Goal: Transaction & Acquisition: Purchase product/service

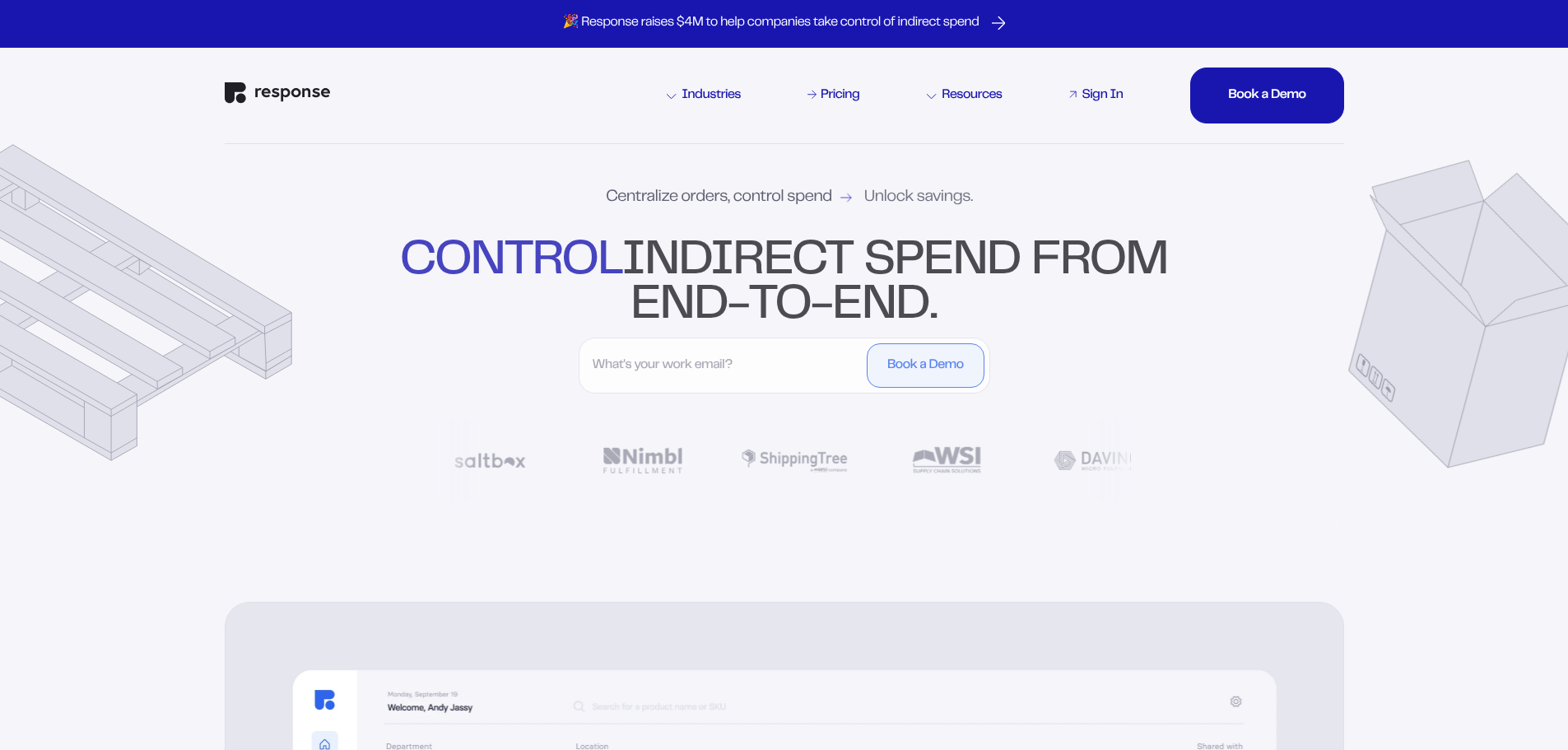
click at [1098, 101] on div "Sign In" at bounding box center [1102, 95] width 41 height 13
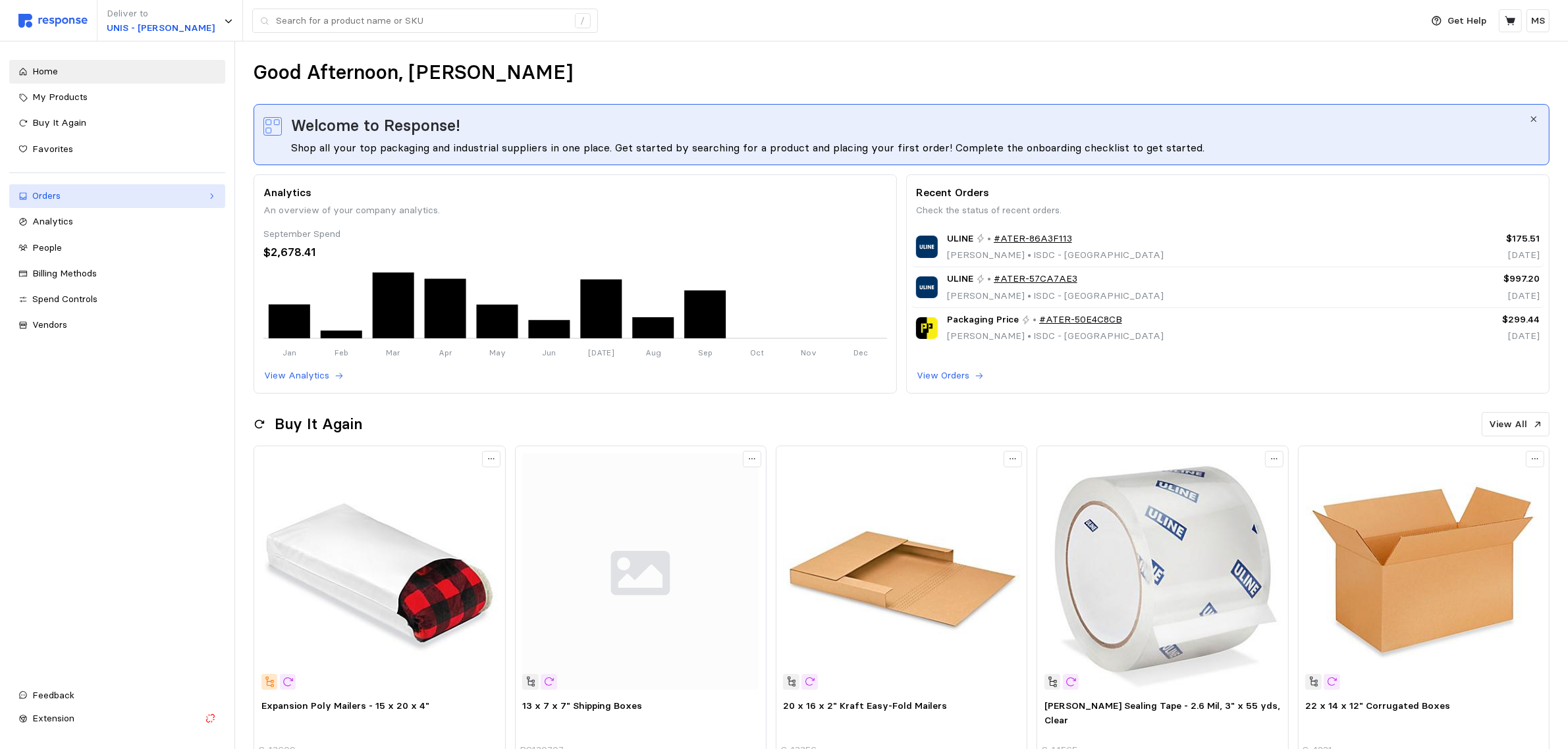
click at [126, 206] on link "Orders" at bounding box center [118, 197] width 216 height 24
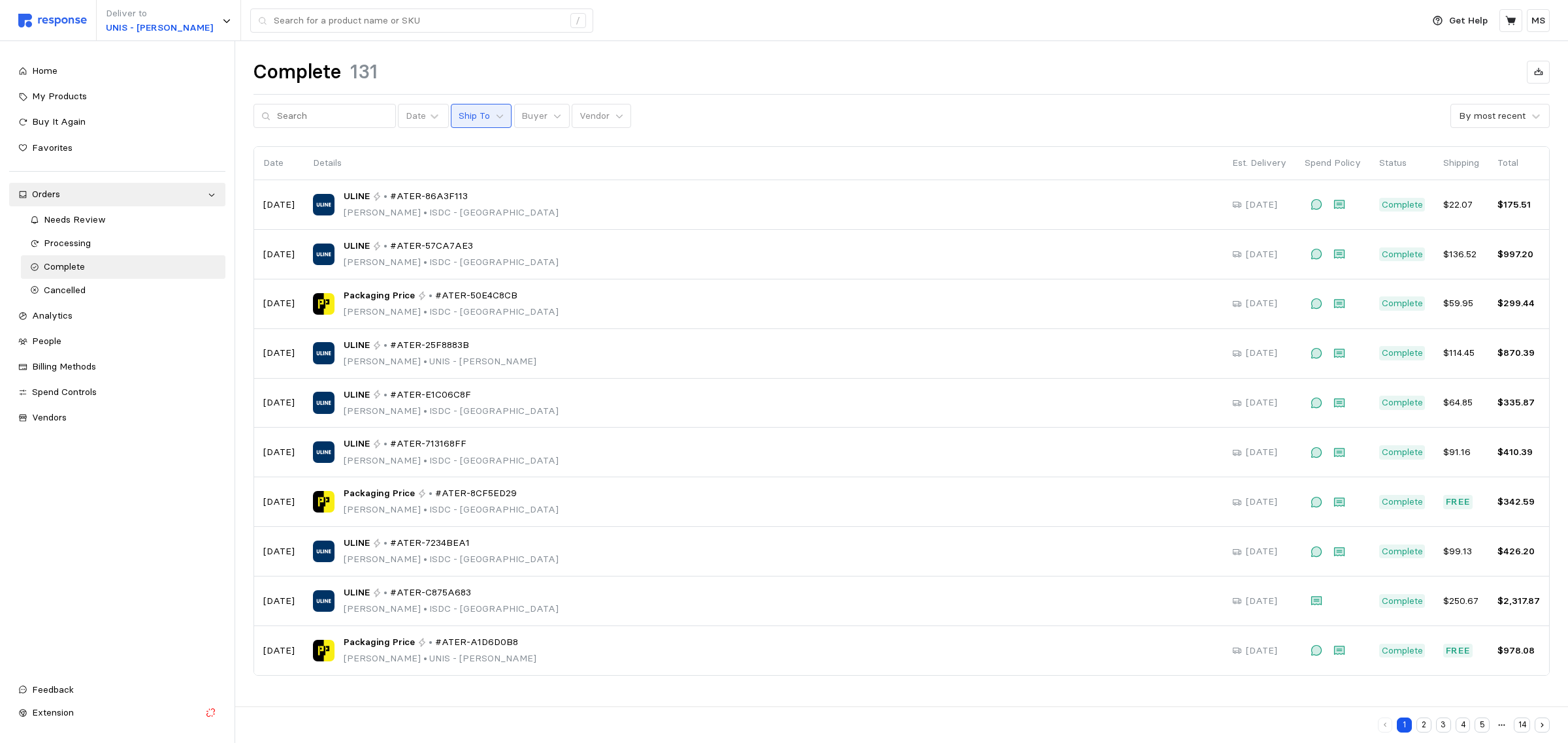
click at [475, 117] on p "Ship To" at bounding box center [475, 116] width 31 height 14
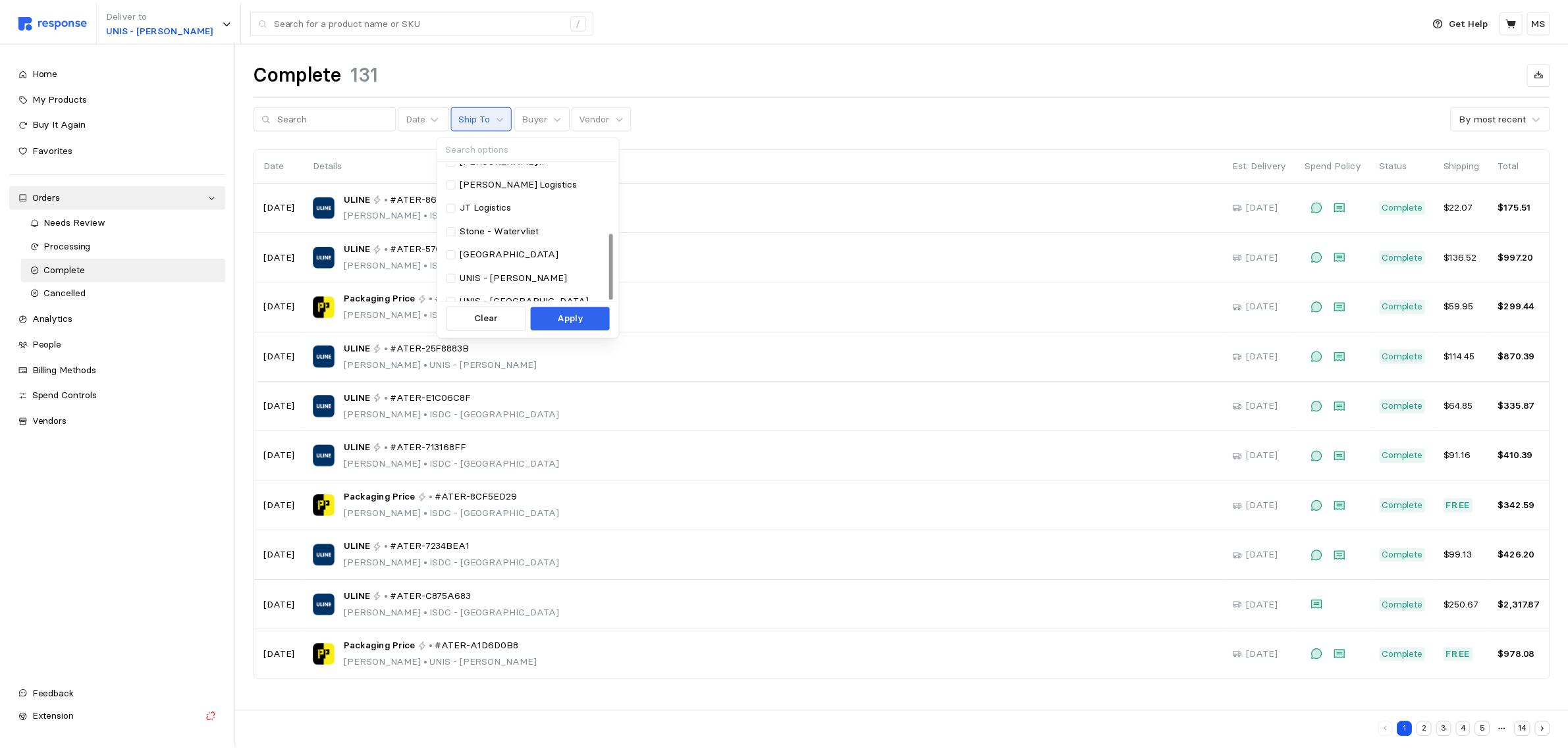
scroll to position [144, 0]
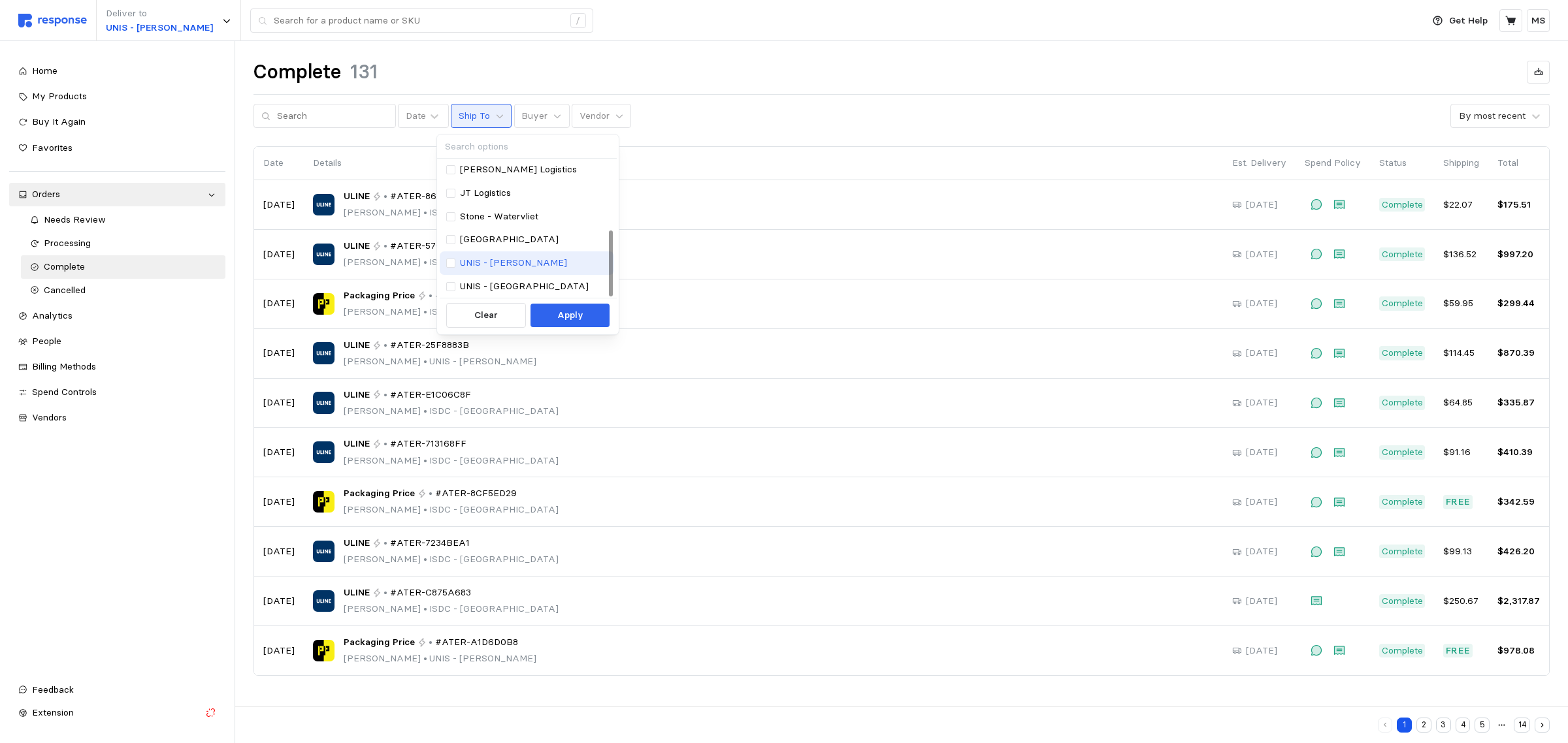
click at [533, 265] on p "UNIS - [PERSON_NAME]" at bounding box center [513, 263] width 107 height 14
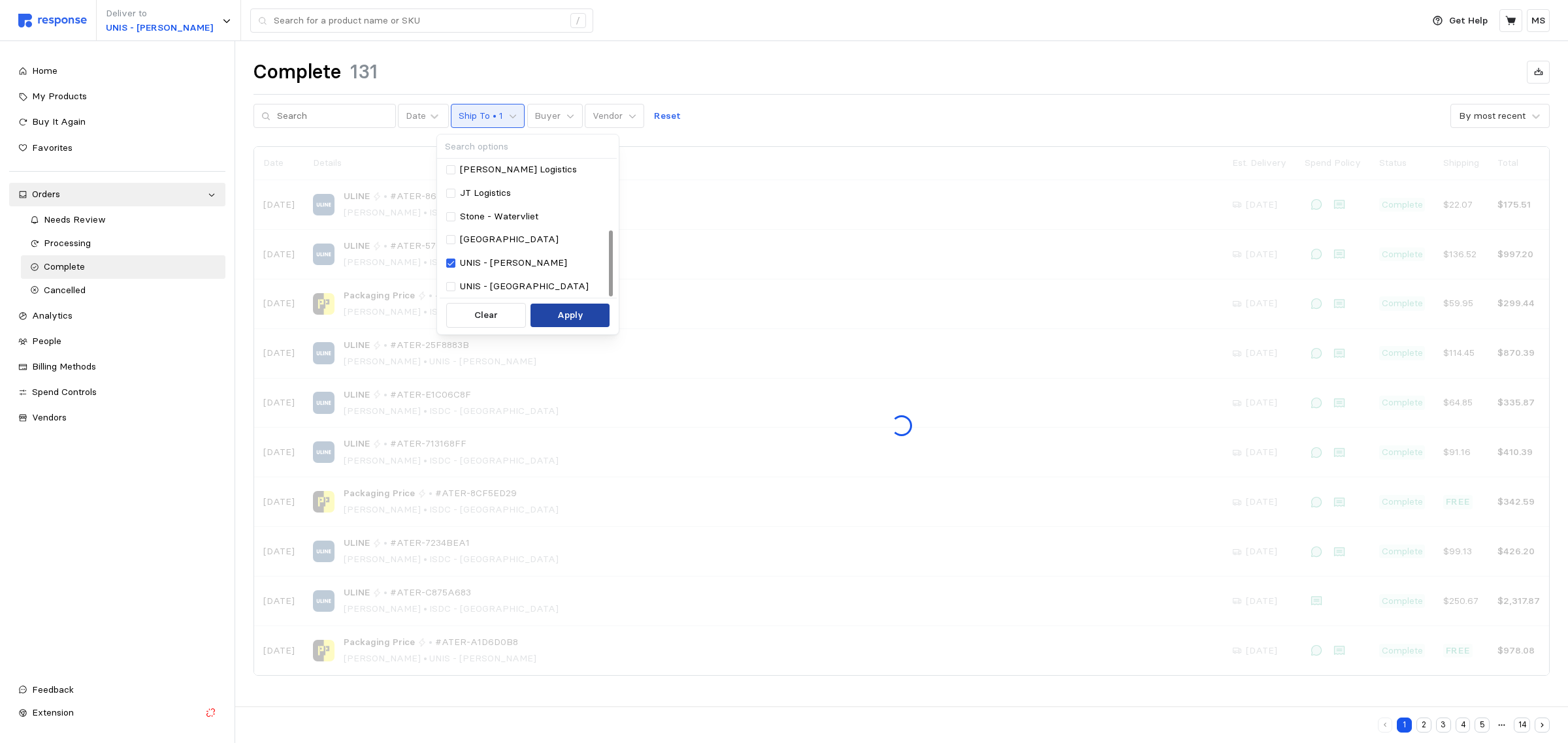
click at [569, 321] on p "Apply" at bounding box center [570, 316] width 26 height 14
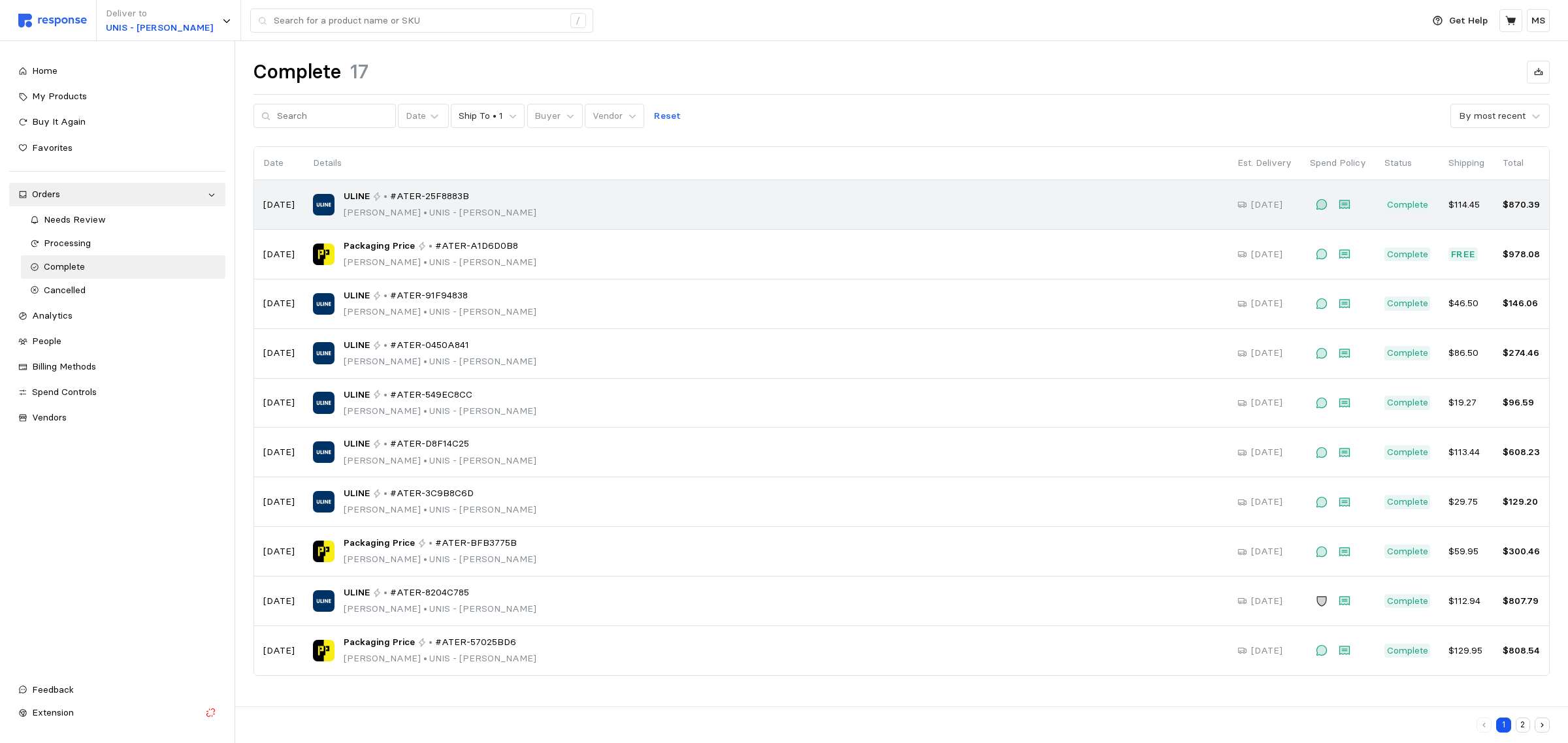
click at [569, 203] on div "ULINE • #ATER-25F8883B [PERSON_NAME] • UNIS - [PERSON_NAME]" at bounding box center [766, 204] width 906 height 31
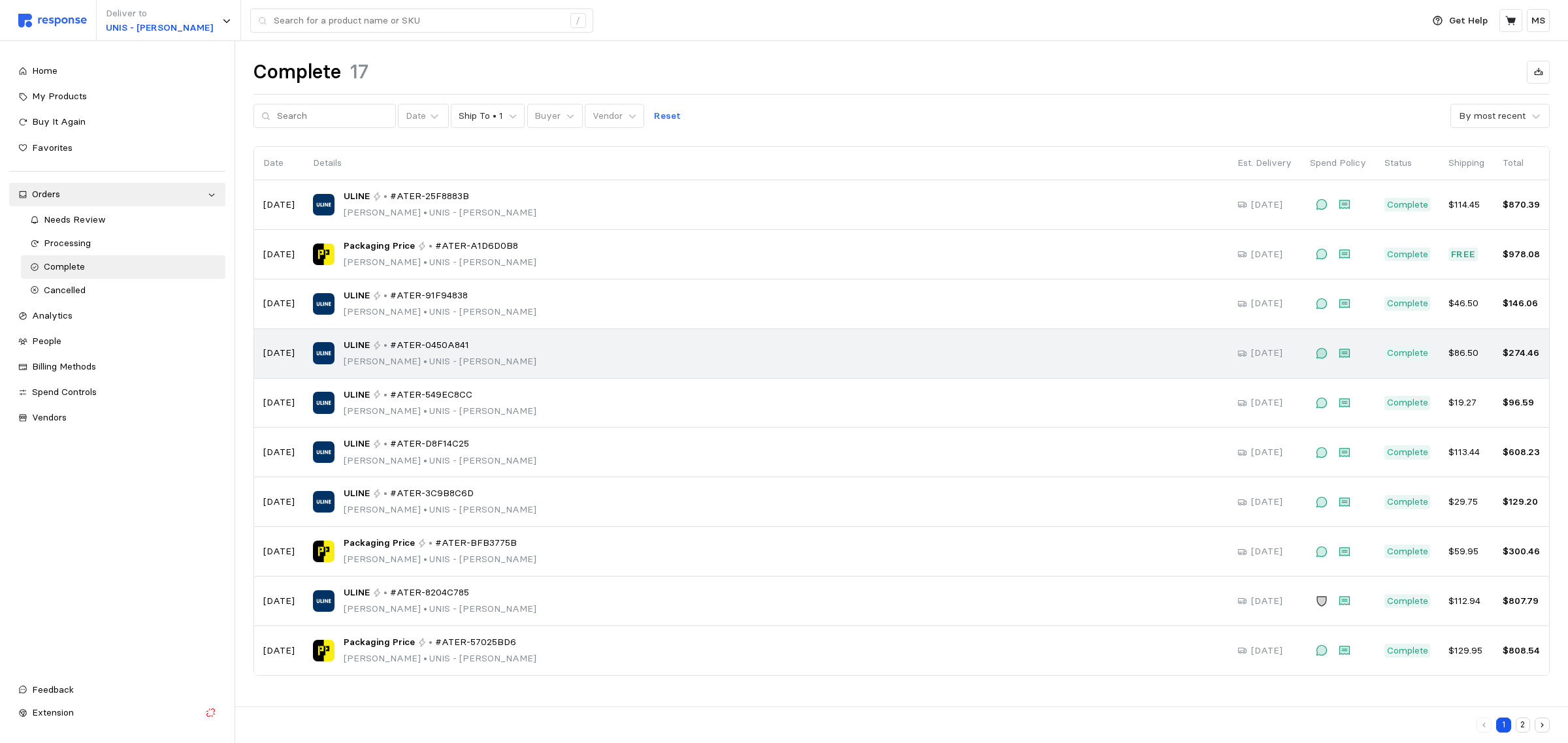
click at [586, 354] on div "ULINE • #ATER-0450A841 [PERSON_NAME] • UNIS - [PERSON_NAME]" at bounding box center [766, 353] width 906 height 31
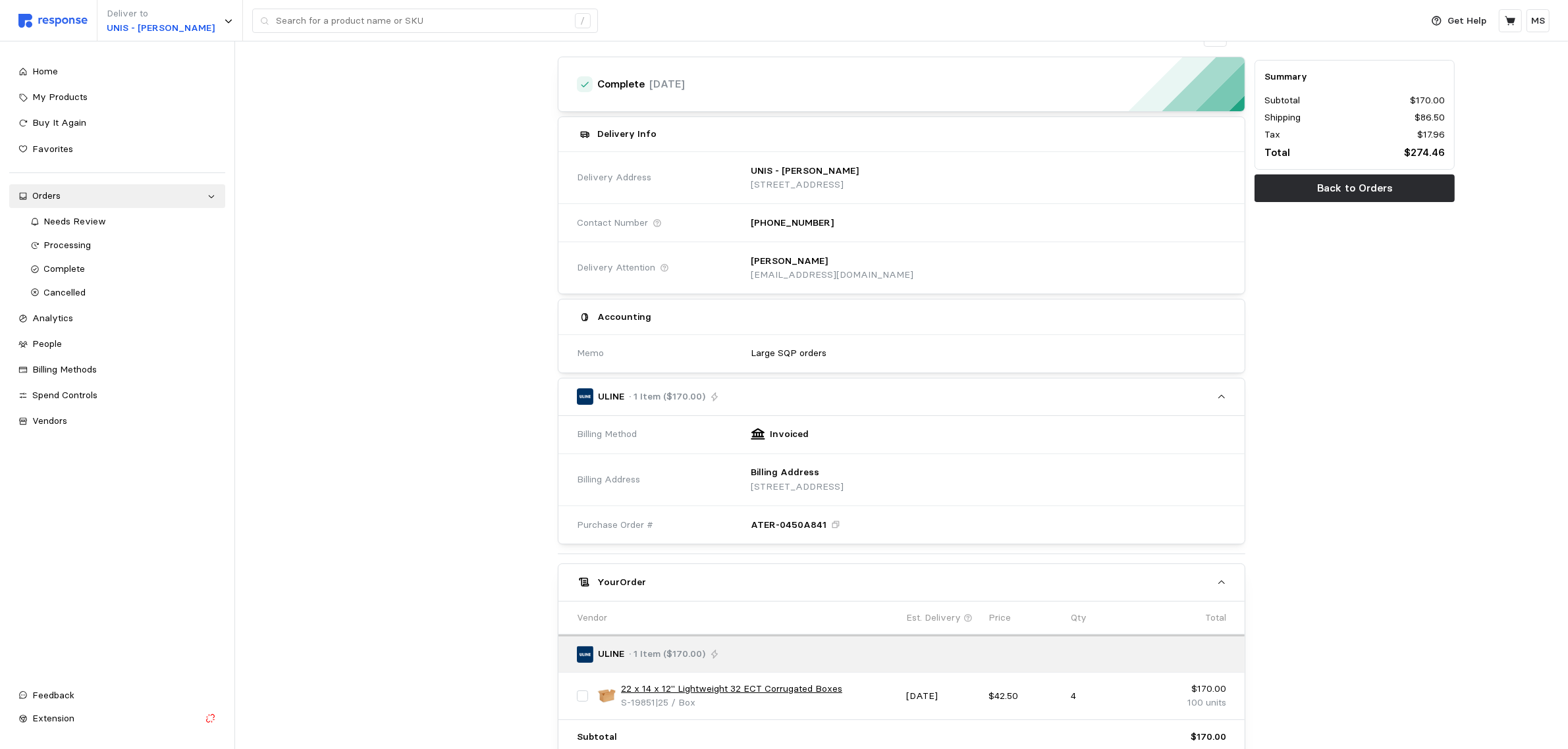
scroll to position [245, 0]
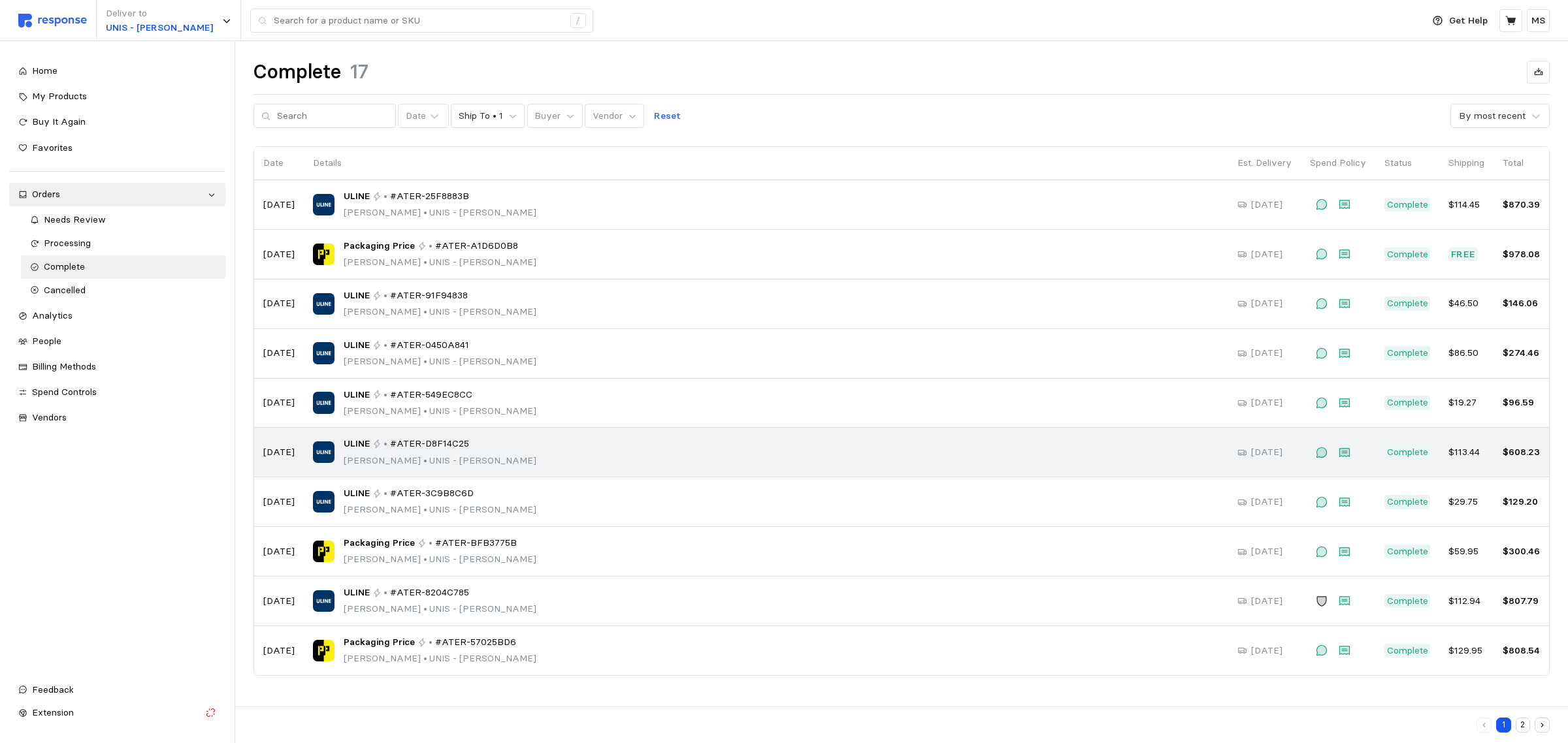
click at [615, 442] on div "ULINE • #ATER-D8F14C25 [PERSON_NAME] • UNIS - [PERSON_NAME]" at bounding box center [766, 452] width 906 height 31
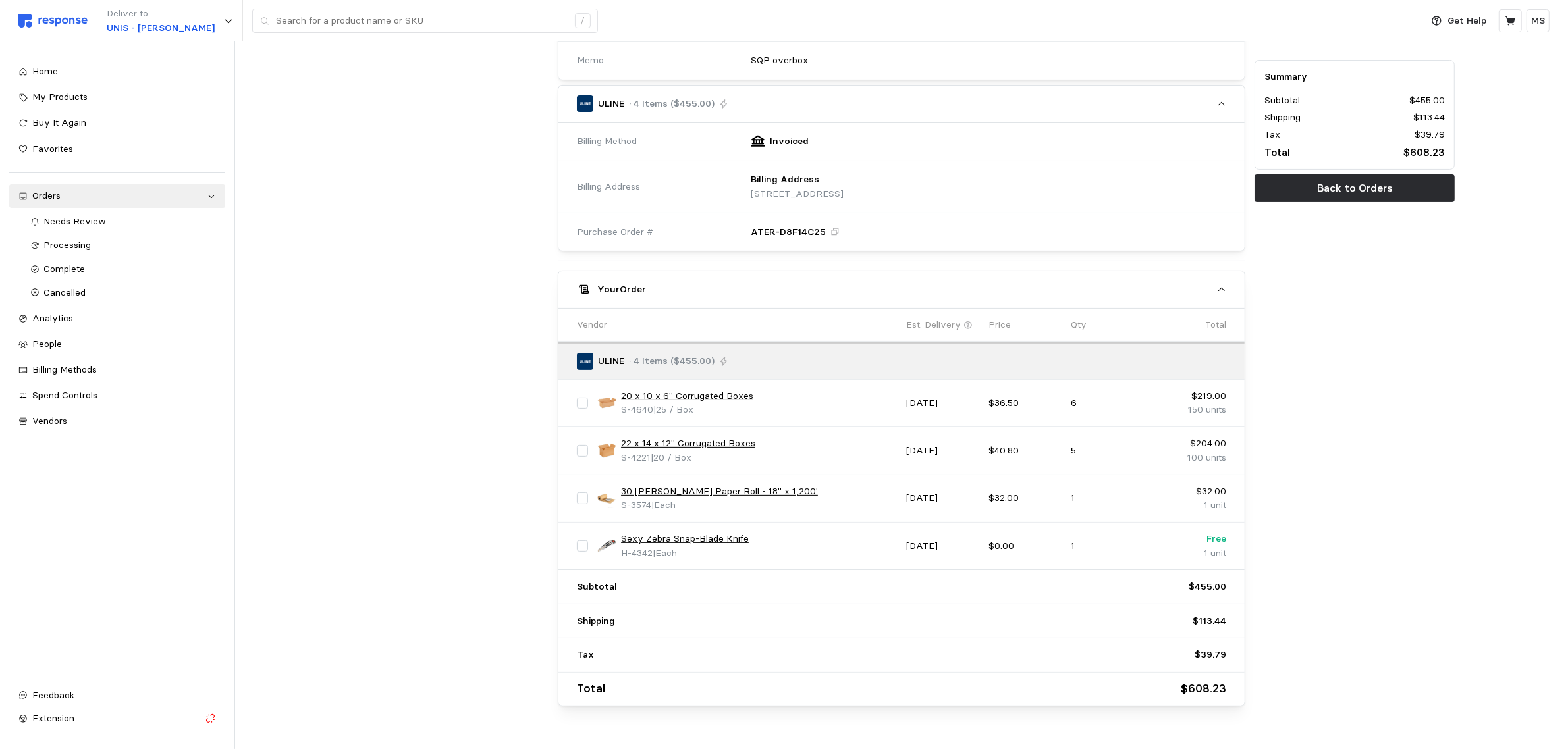
scroll to position [388, 0]
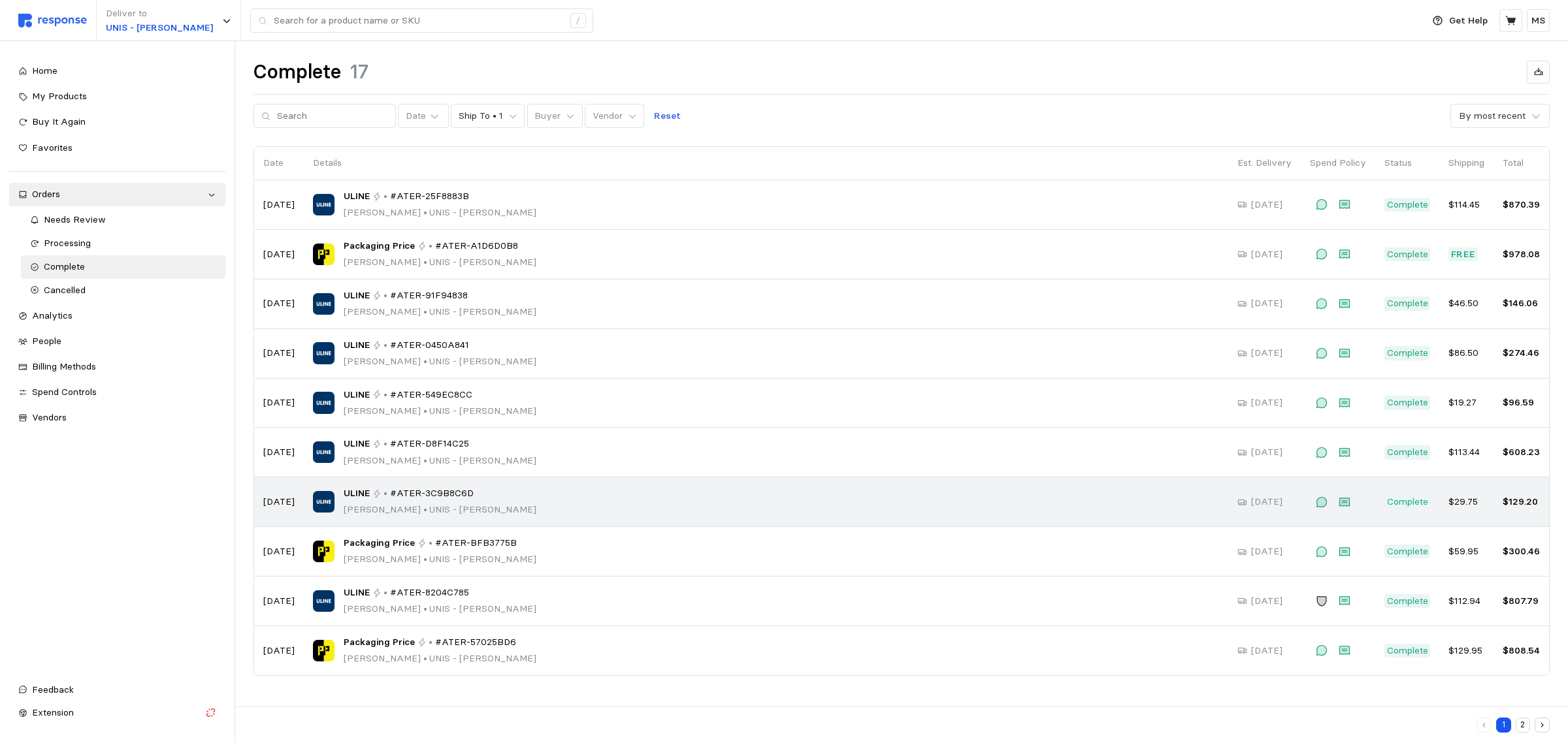
click at [557, 503] on div "ULINE • #ATER-3C9B8C6D [PERSON_NAME] • UNIS - [PERSON_NAME]" at bounding box center [766, 502] width 906 height 31
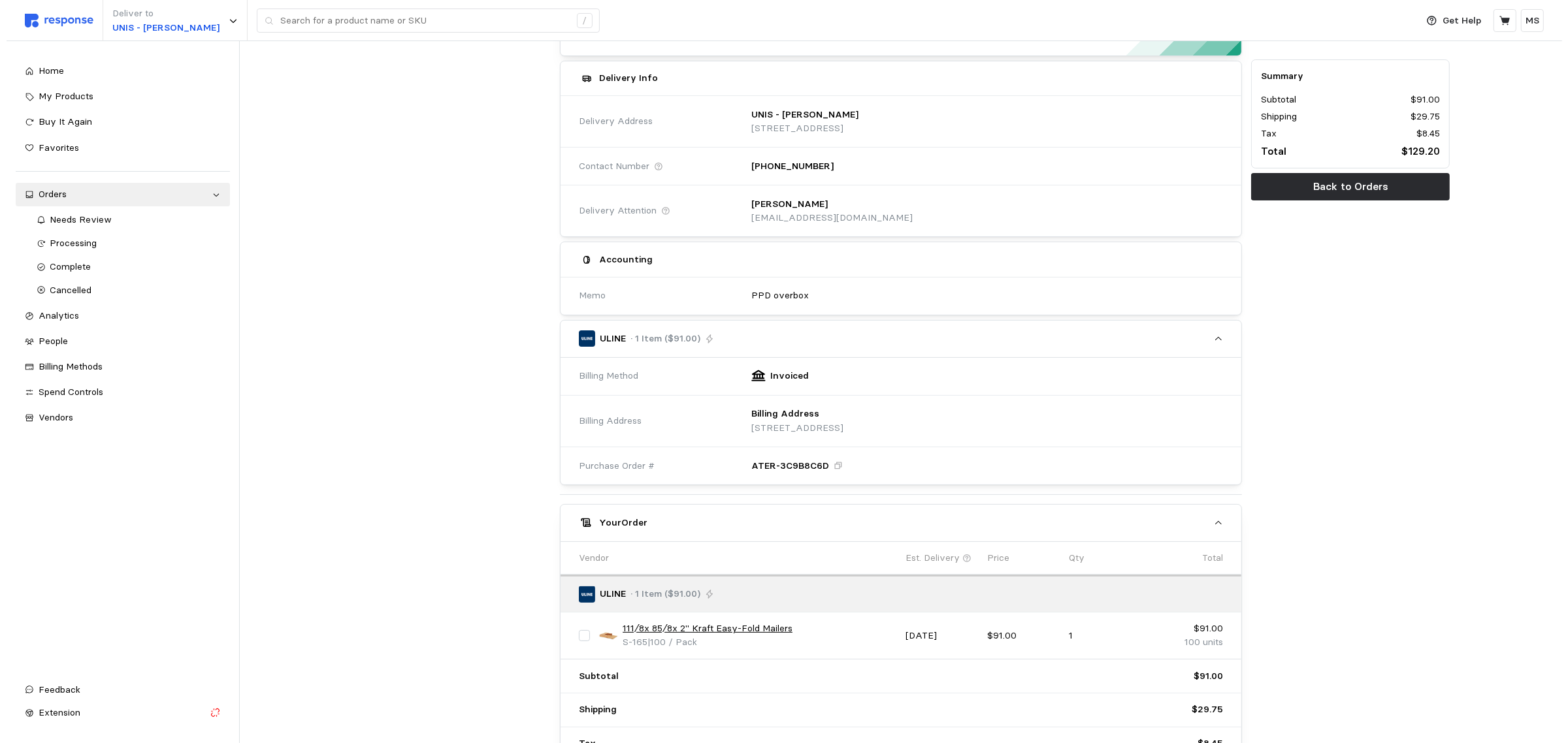
scroll to position [243, 0]
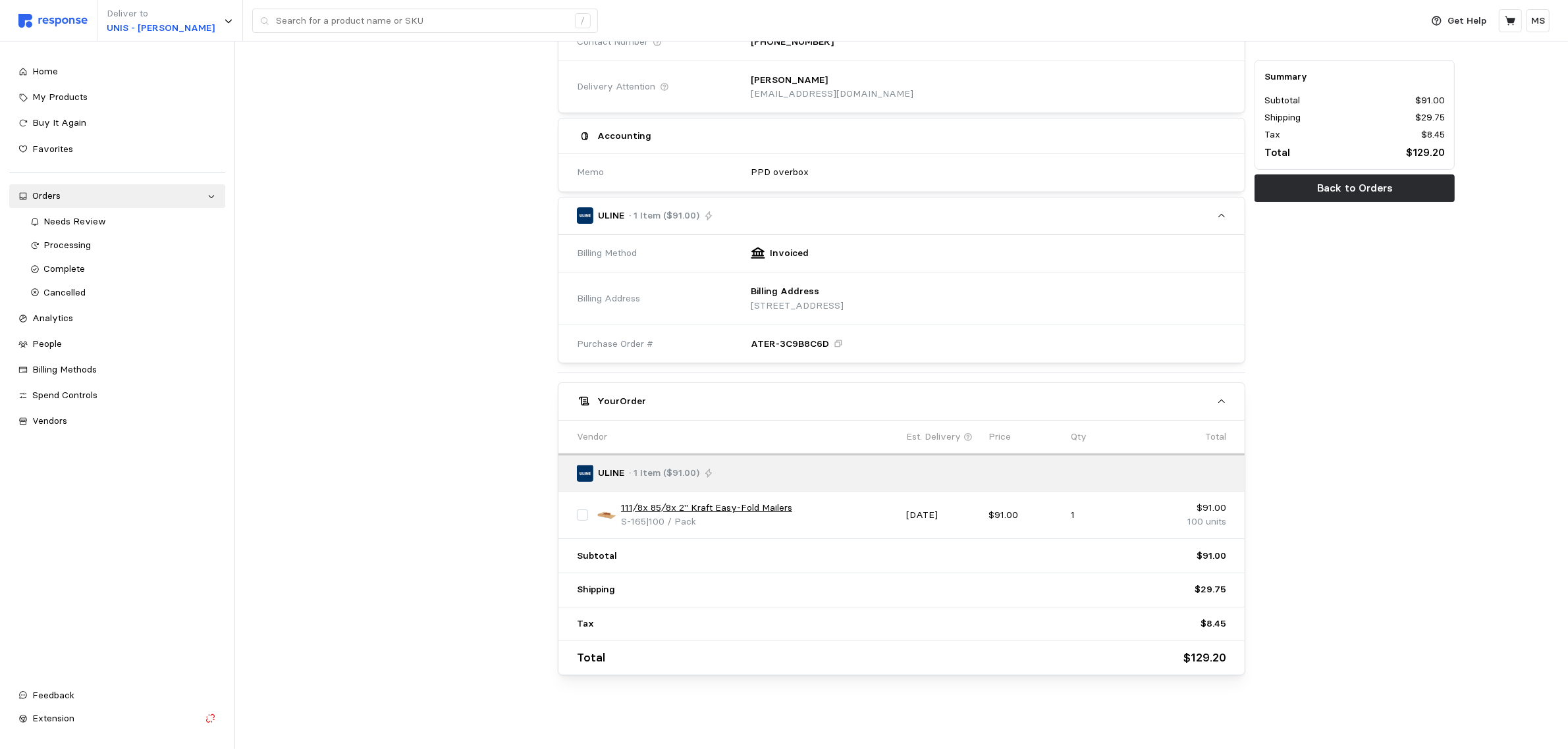
click at [666, 511] on link "111⁄8x 85⁄8x 2" Kraft Easy-Fold Mailers" at bounding box center [707, 508] width 171 height 14
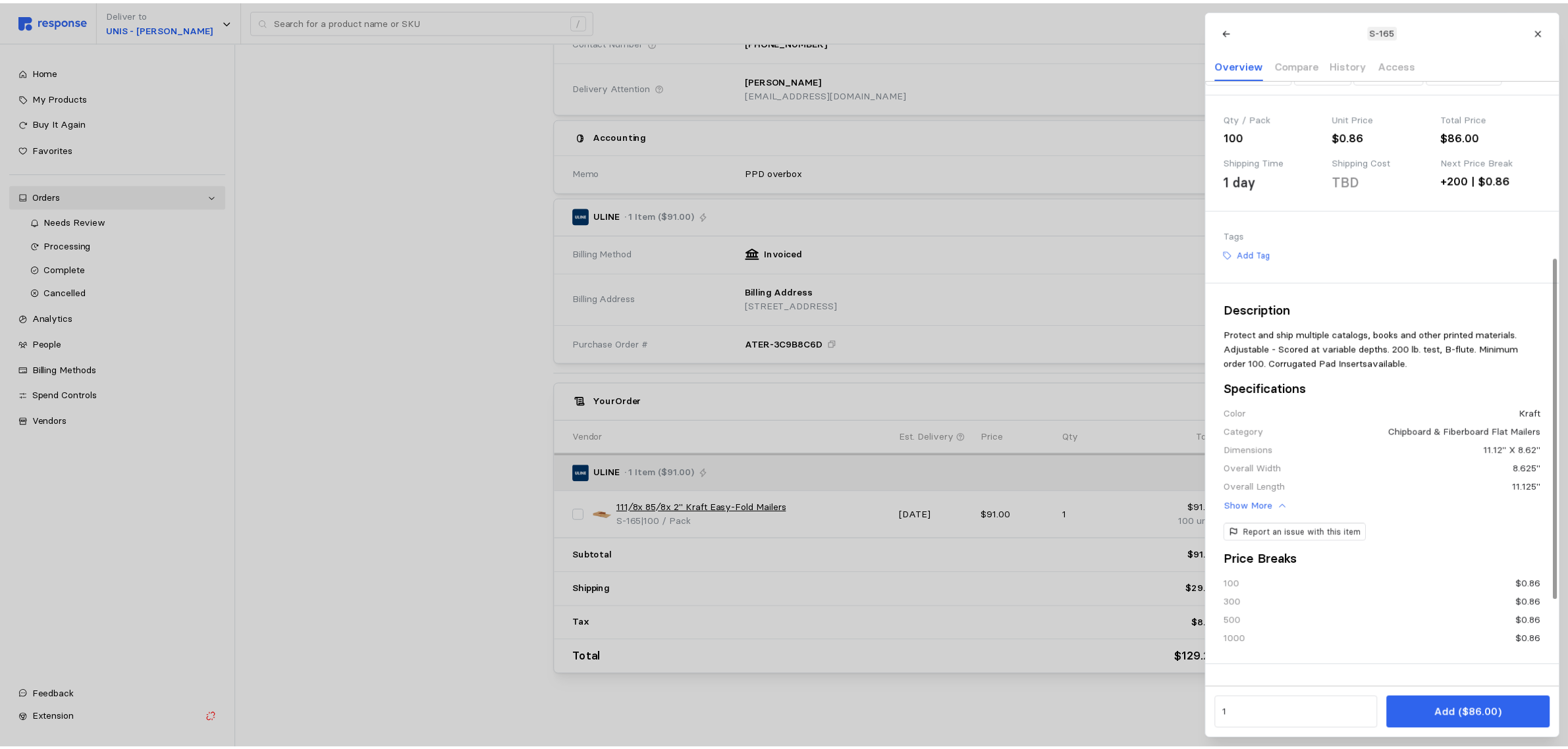
scroll to position [329, 0]
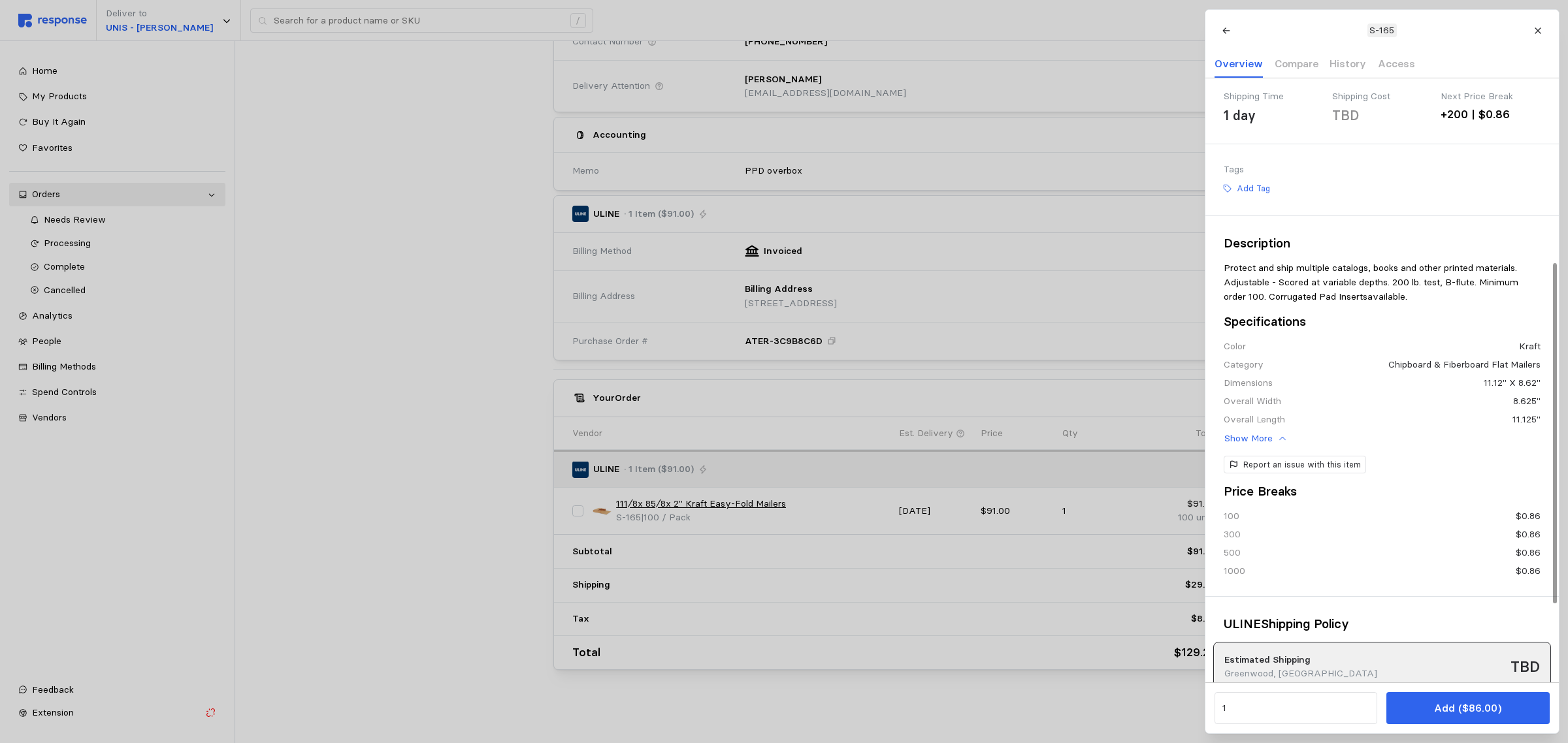
click at [926, 389] on div at bounding box center [784, 371] width 1568 height 743
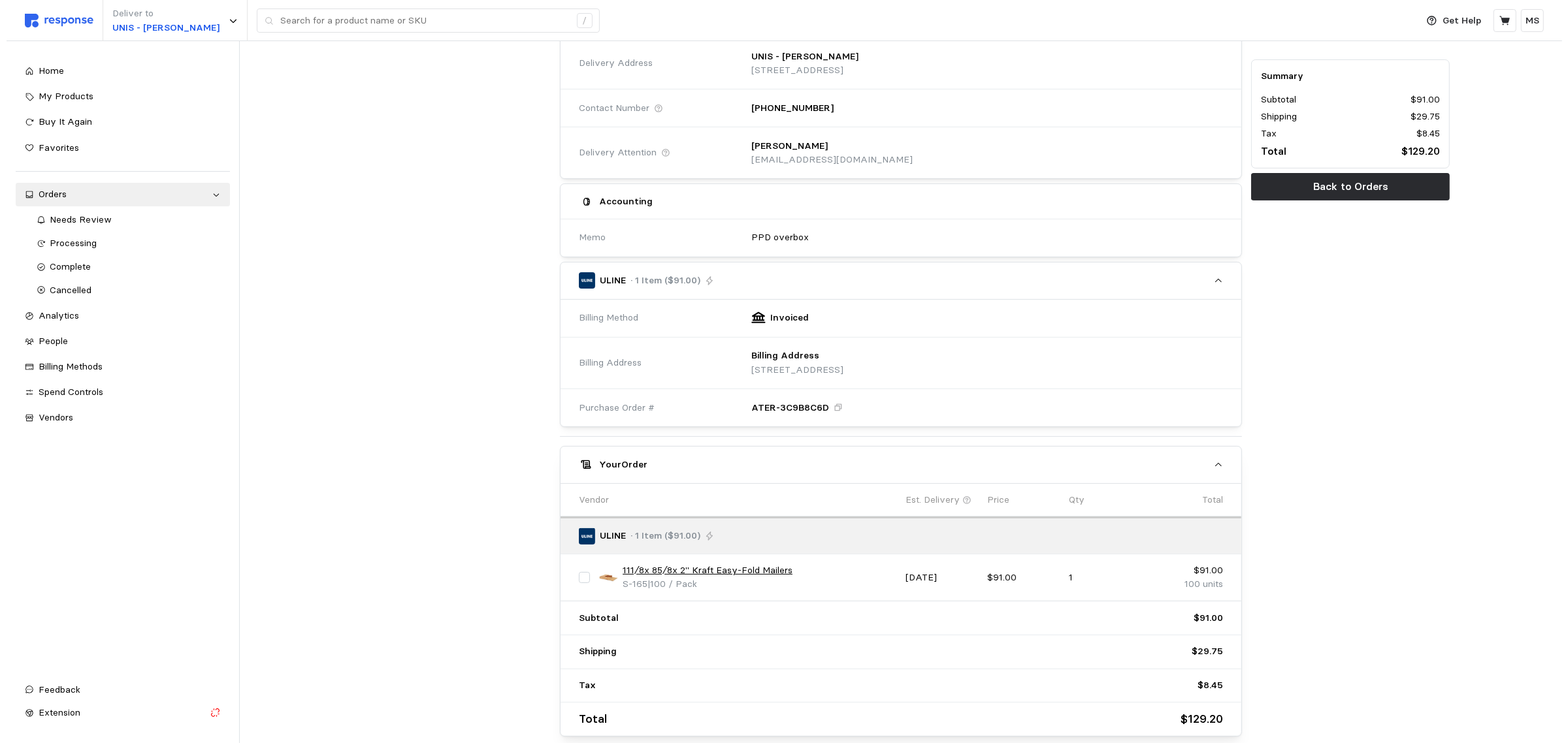
scroll to position [243, 0]
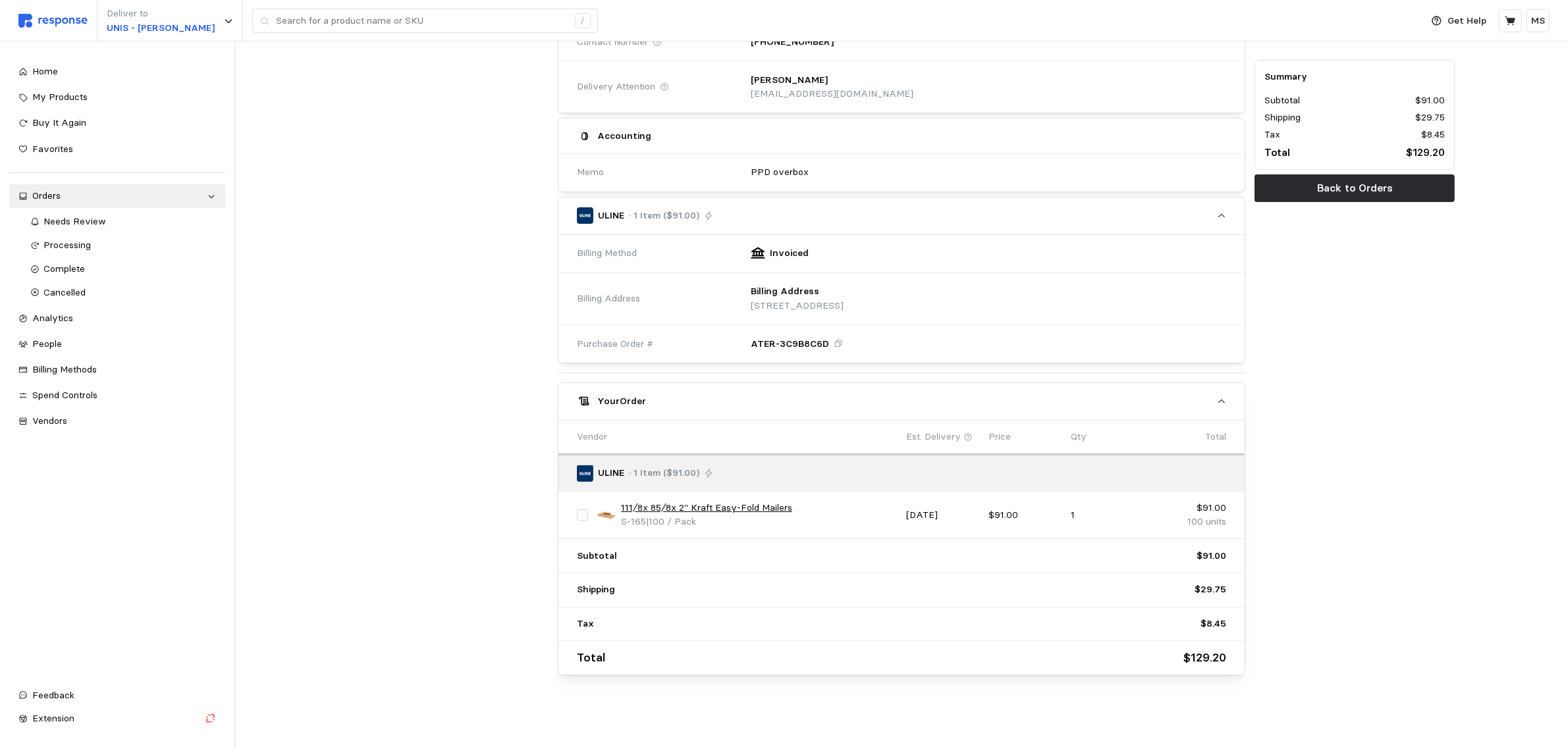
click at [742, 508] on link "111⁄8x 85⁄8x 2" Kraft Easy-Fold Mailers" at bounding box center [707, 508] width 171 height 14
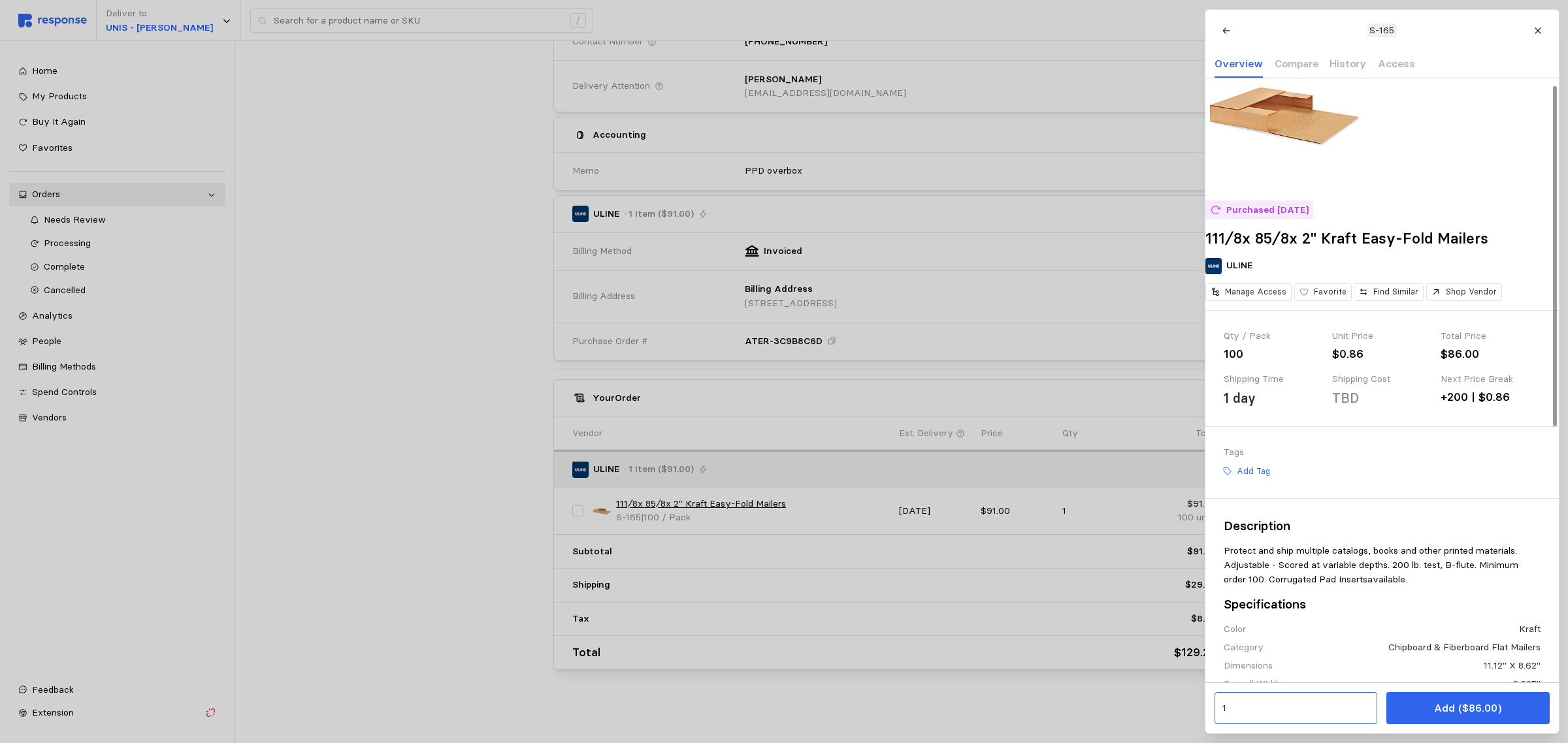
scroll to position [81, 0]
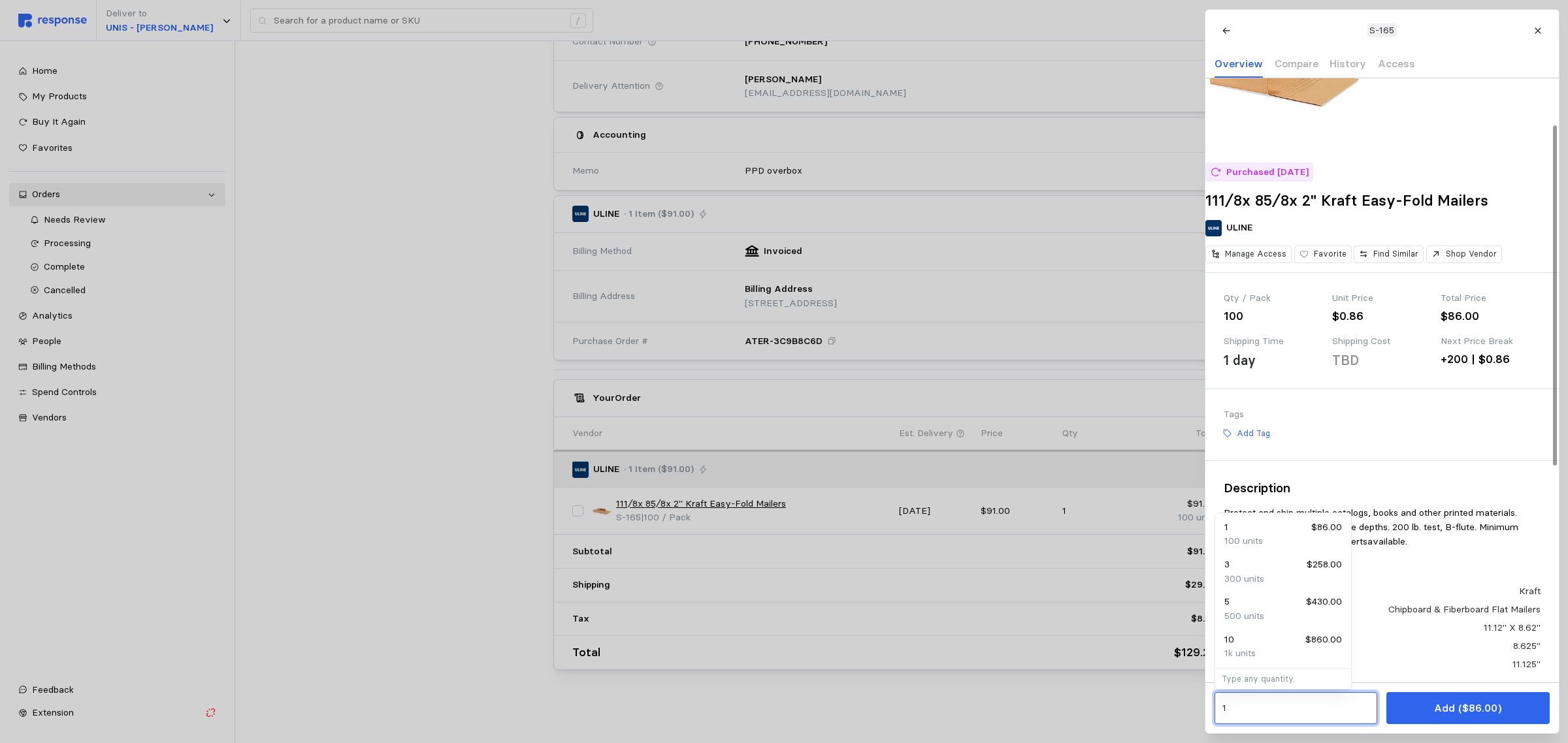
click at [1310, 707] on input "1" at bounding box center [1295, 709] width 148 height 23
click at [1292, 566] on div "3 $258.00" at bounding box center [1283, 564] width 117 height 14
drag, startPoint x: 1278, startPoint y: 704, endPoint x: 1194, endPoint y: 703, distance: 84.0
click at [1194, 743] on div "S-165 Overview Compare History Access Purchased [DATE] 111⁄8x 85⁄8x 2" Kraft Ea…" at bounding box center [778, 743] width 1555 height 0
type input "2"
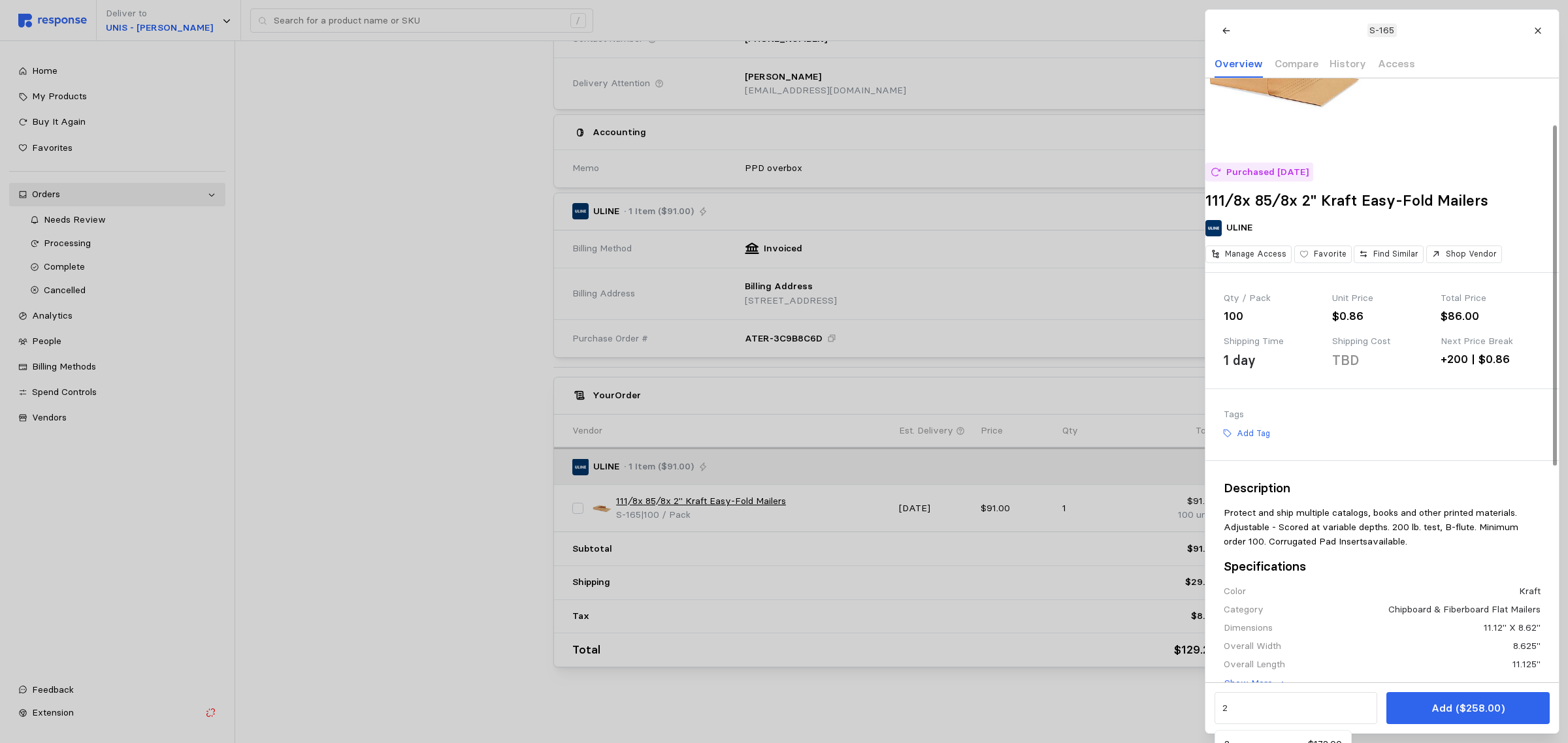
click at [1402, 422] on div "Tags" at bounding box center [1382, 415] width 317 height 14
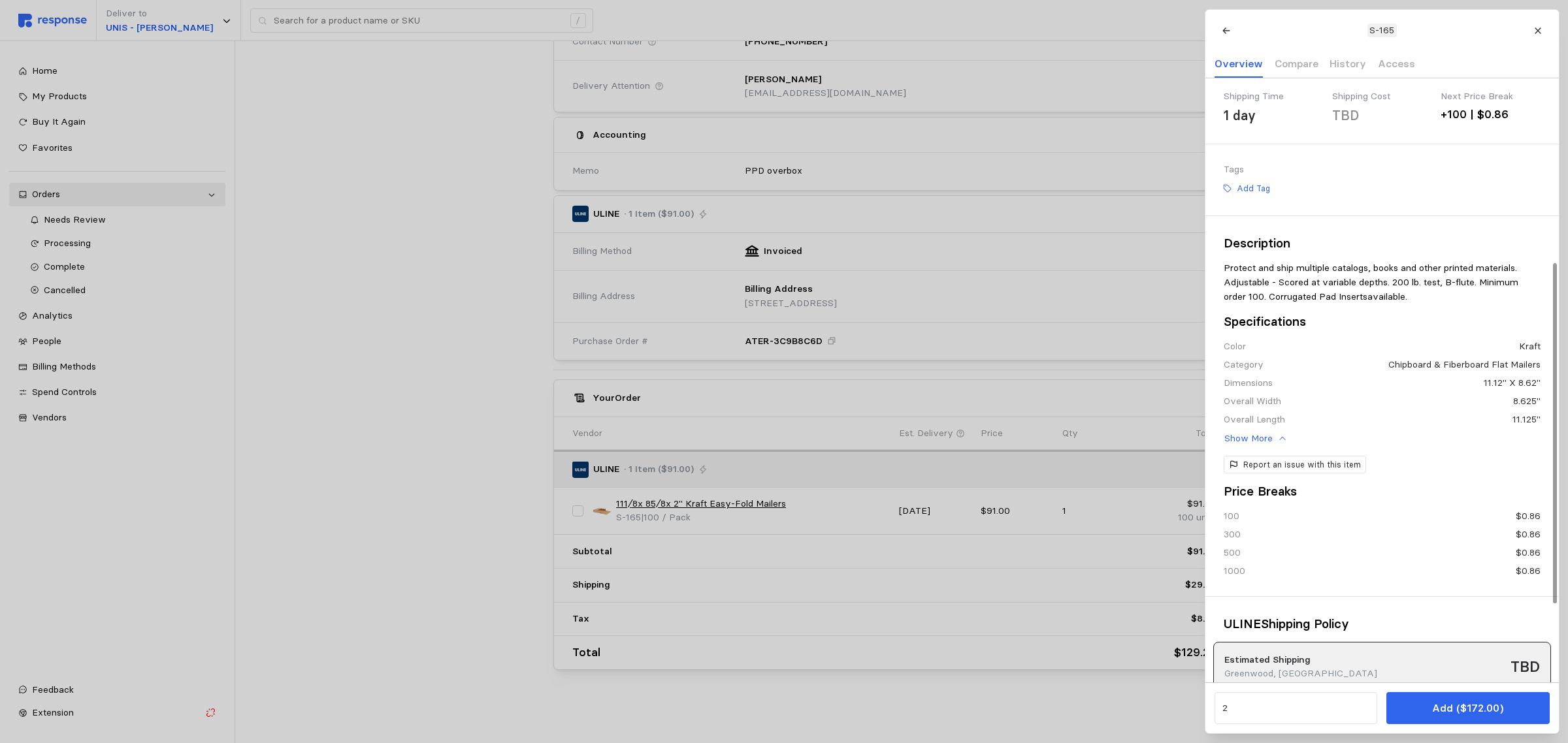
scroll to position [164, 0]
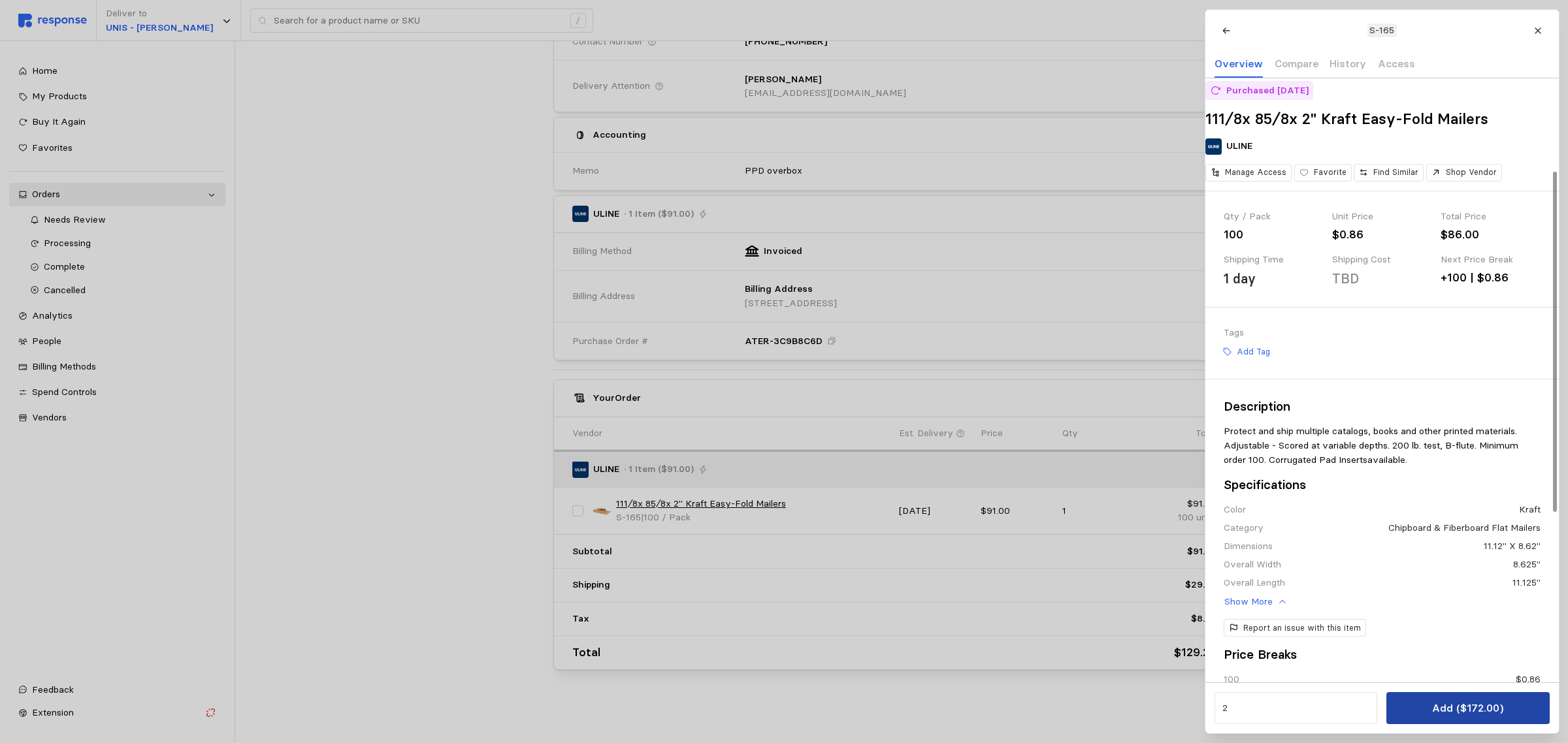
click at [1477, 716] on p "Add ($172.00)" at bounding box center [1468, 708] width 71 height 16
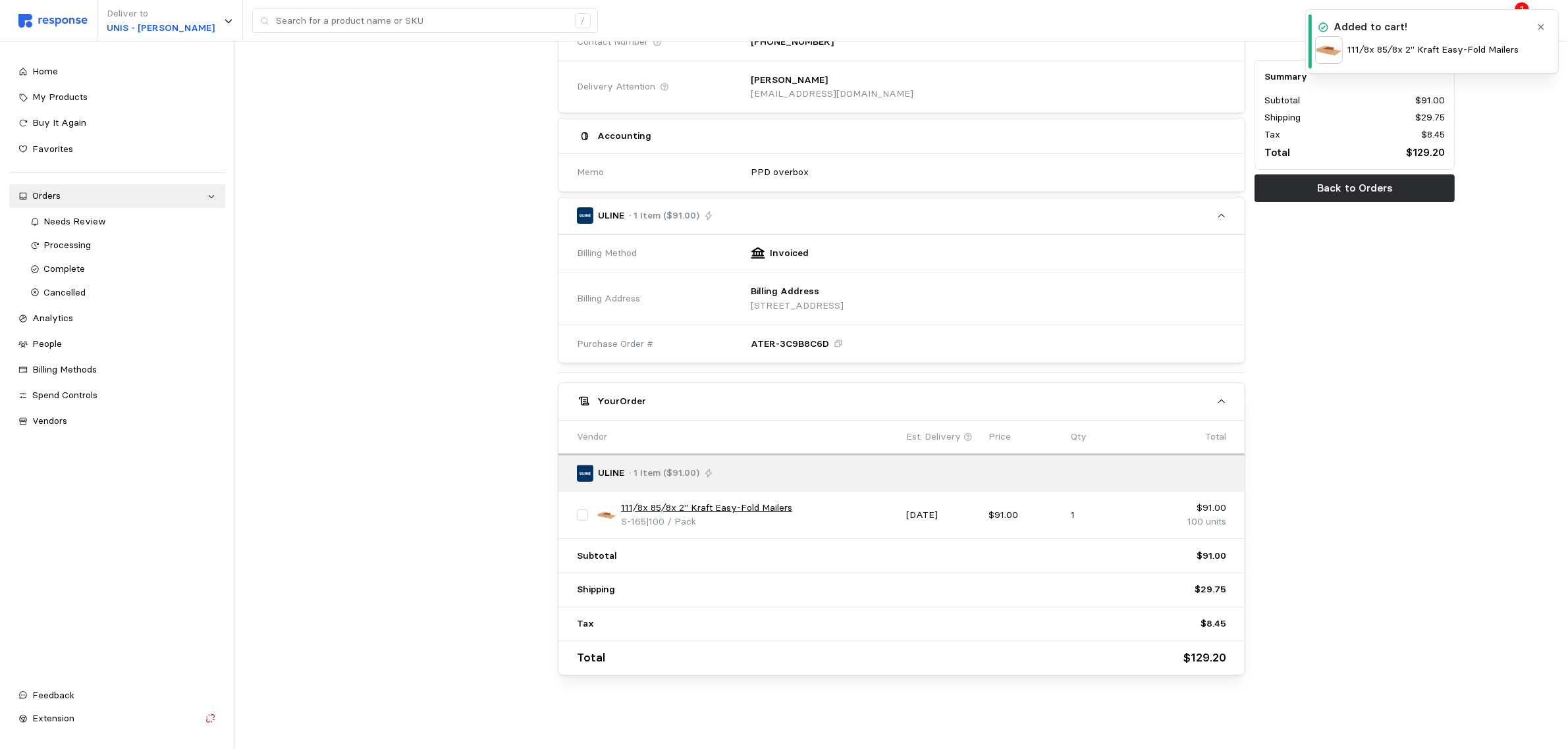
click at [1484, 43] on p "111⁄8x 85⁄8x 2" Kraft Easy-Fold Mailers" at bounding box center [1433, 50] width 171 height 14
click at [1540, 28] on icon "button" at bounding box center [1541, 27] width 9 height 9
click at [1518, 20] on button at bounding box center [1510, 21] width 23 height 23
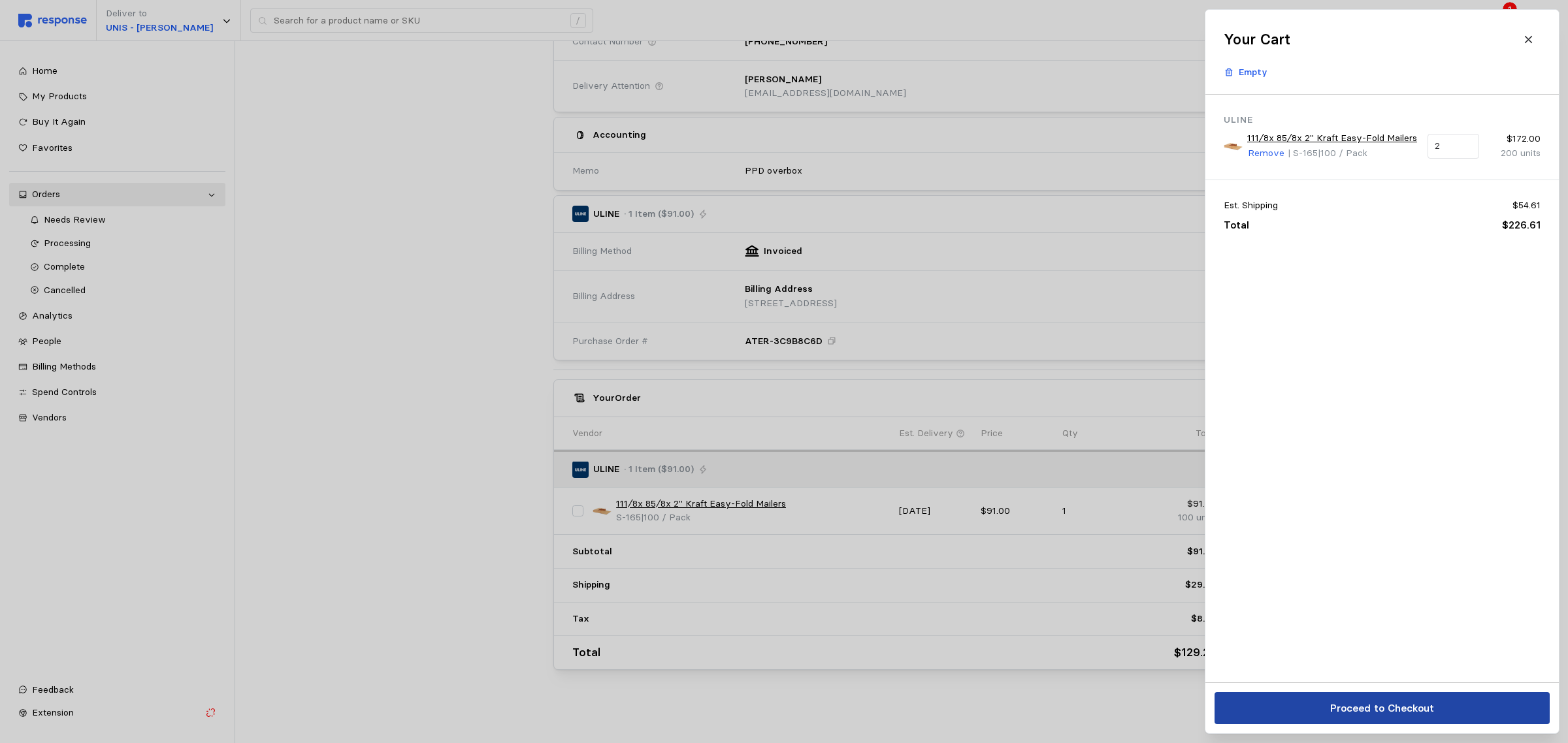
click at [1370, 714] on p "Proceed to Checkout" at bounding box center [1382, 708] width 104 height 16
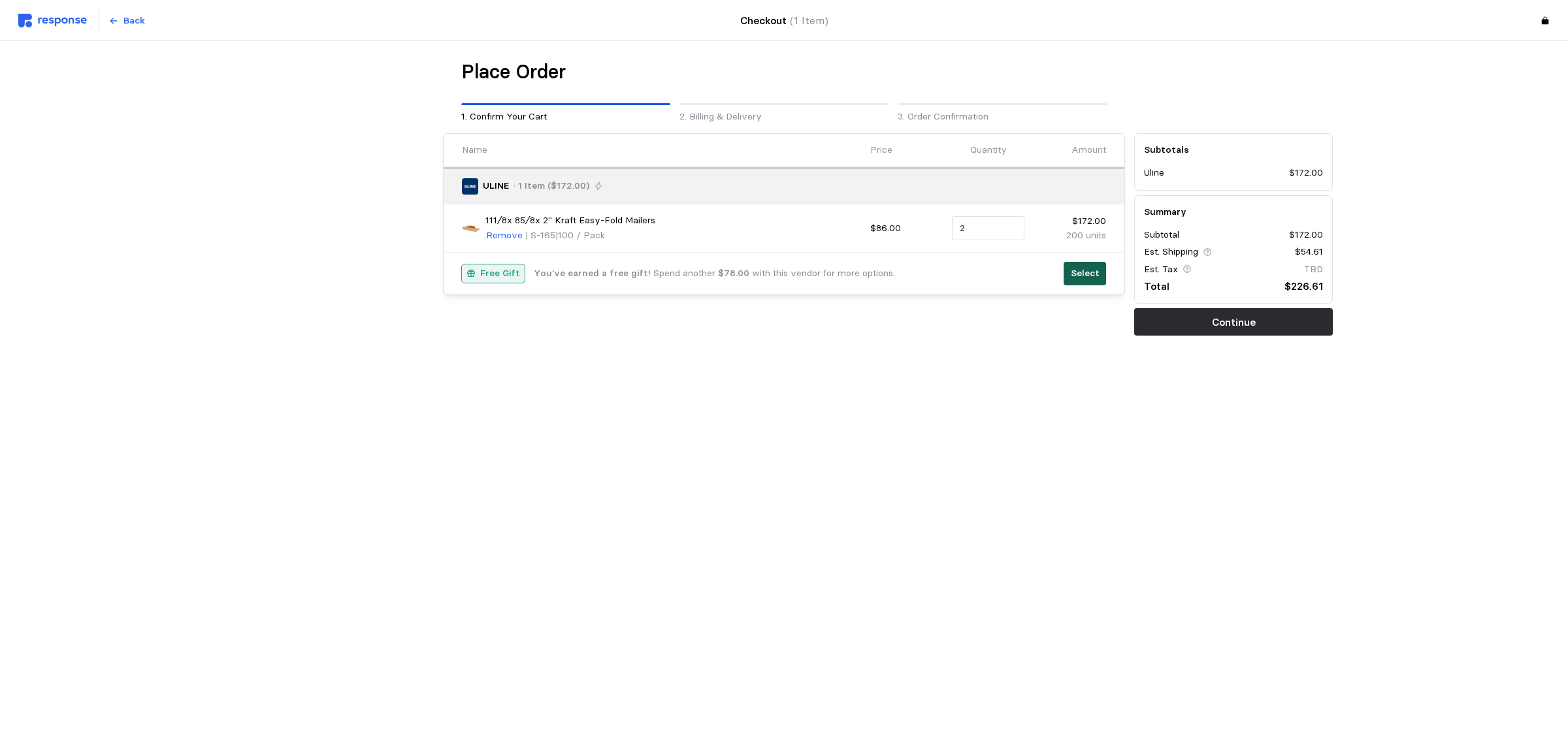
click at [1097, 268] on p "Select" at bounding box center [1085, 273] width 29 height 14
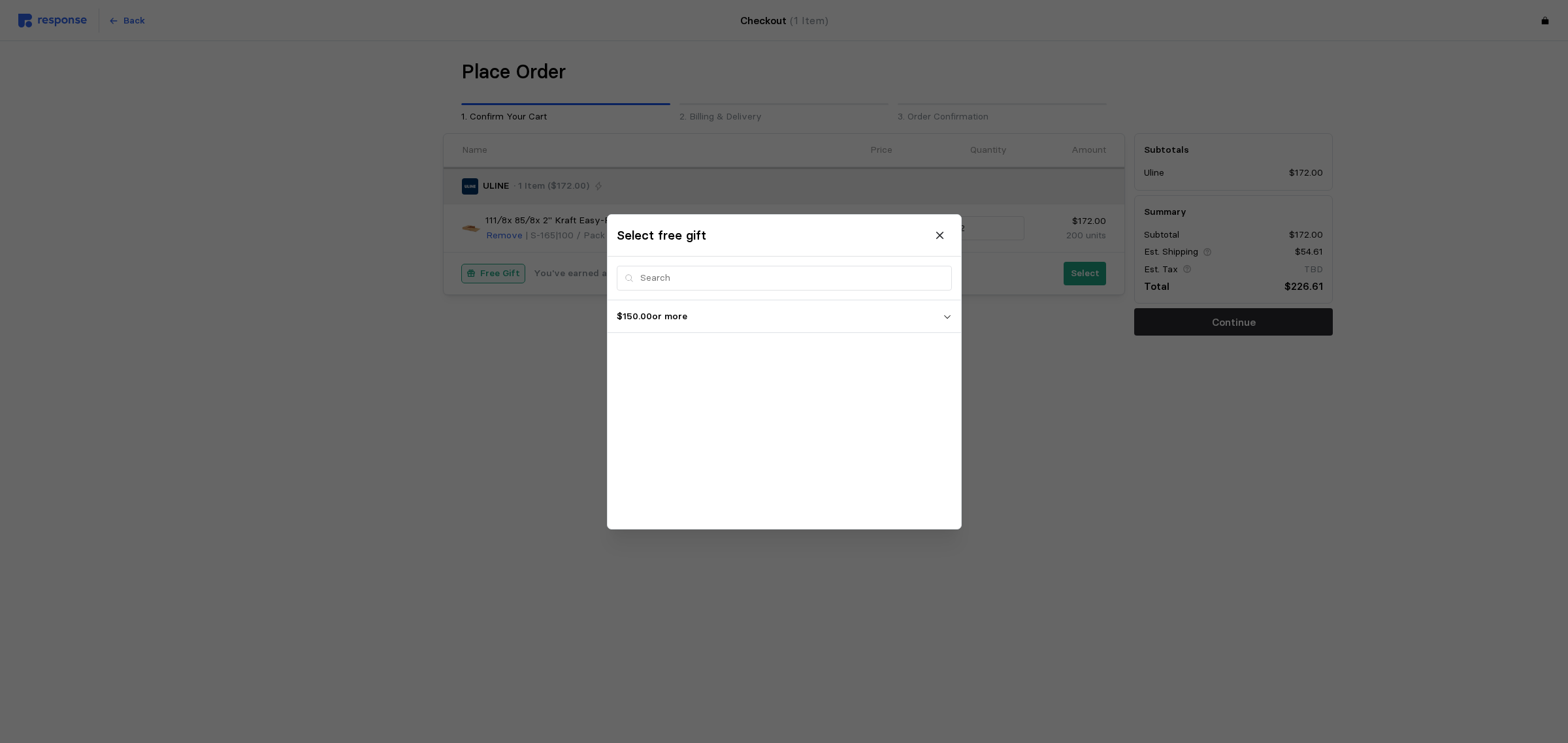
click at [736, 320] on p "$150.00 or more" at bounding box center [780, 316] width 326 height 14
click at [730, 354] on div "2023 Dog-Gone-It S-24803 | Each" at bounding box center [785, 352] width 345 height 28
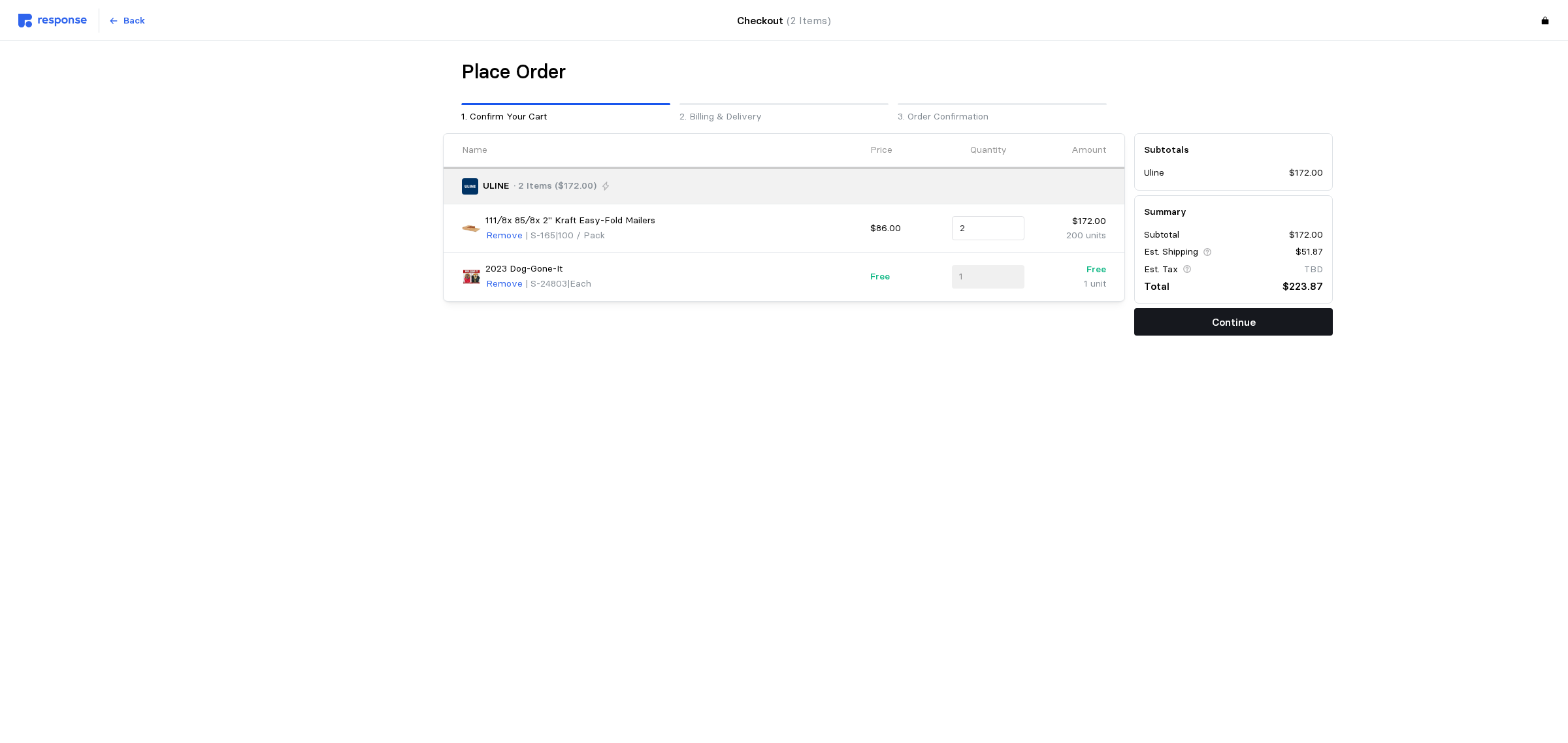
click at [1216, 329] on p "Continue" at bounding box center [1234, 322] width 44 height 16
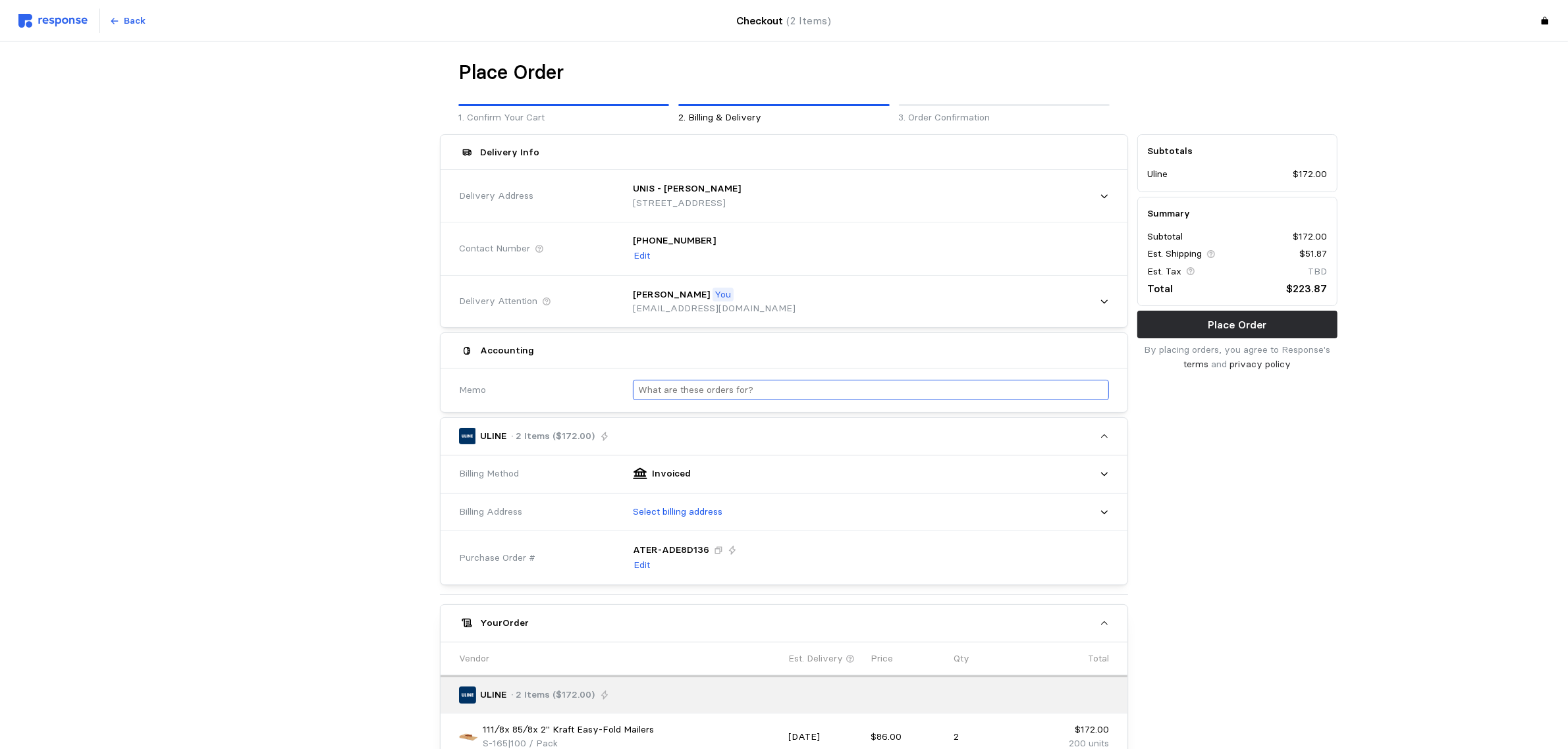
scroll to position [82, 0]
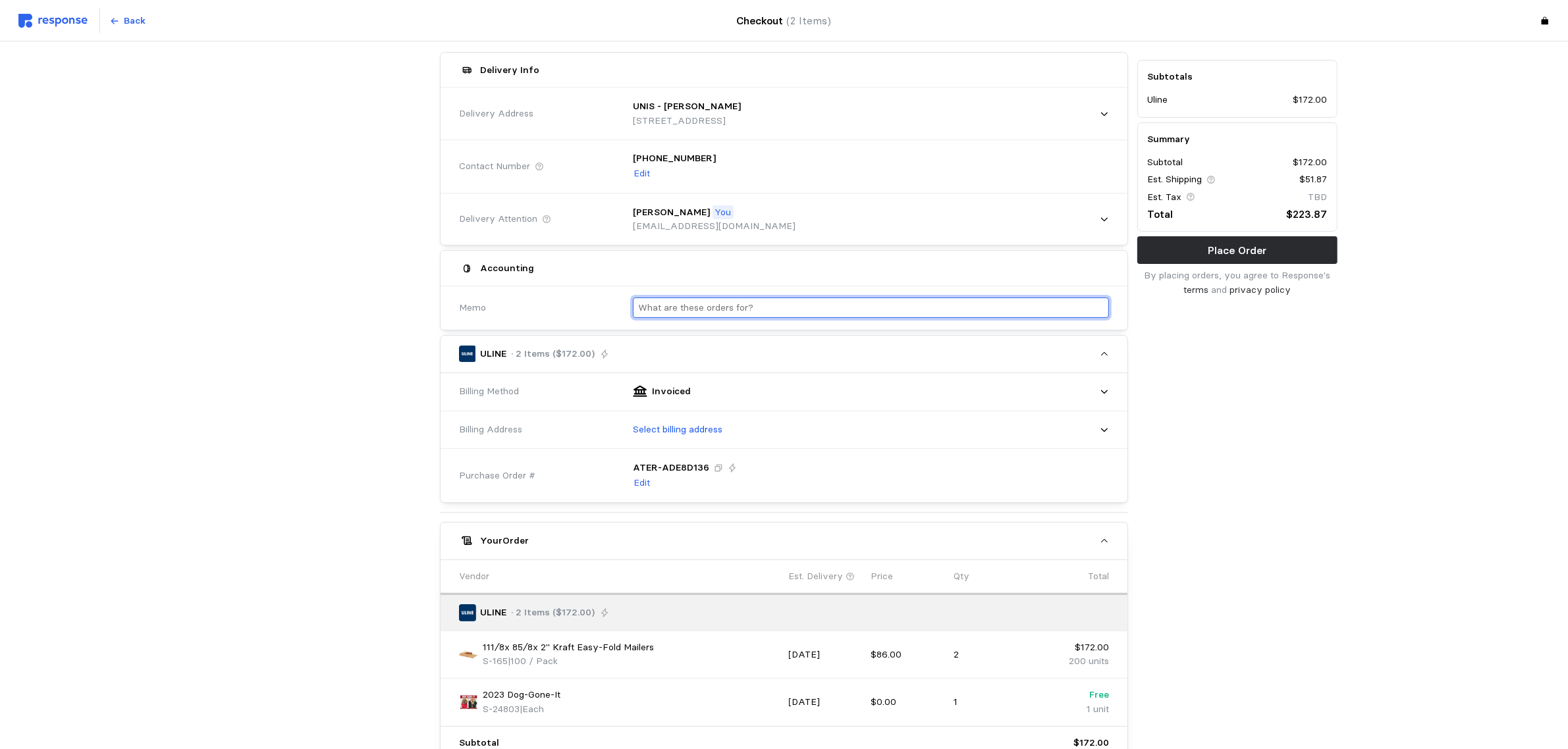
click at [757, 308] on input "text" at bounding box center [871, 308] width 466 height 19
type input "PPD Boxes"
click at [1215, 443] on div "Subtotals Uline $172.00 Summary Subtotal $172.00 Est. Shipping $51.87 Est. Tax …" at bounding box center [1237, 458] width 209 height 821
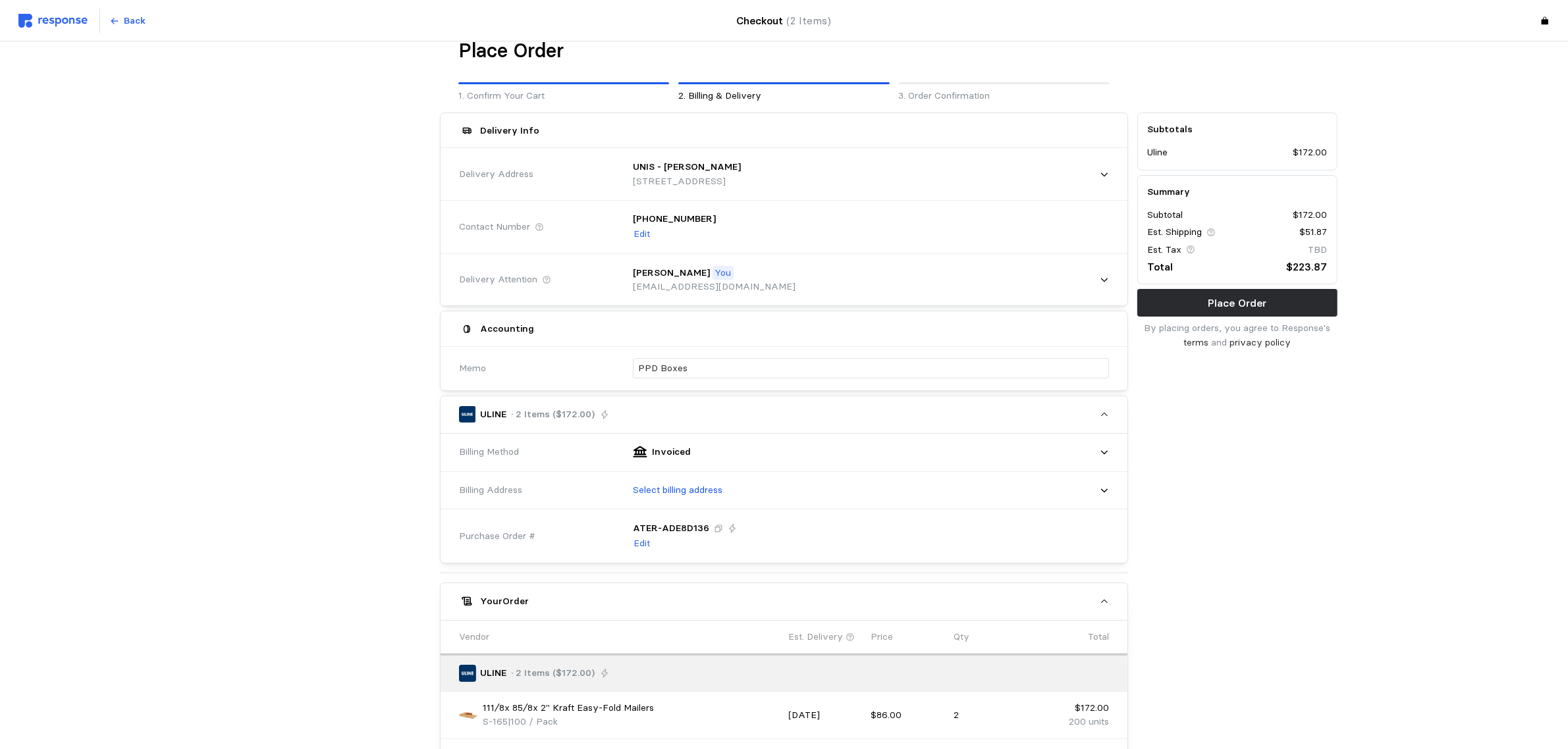
scroll to position [0, 0]
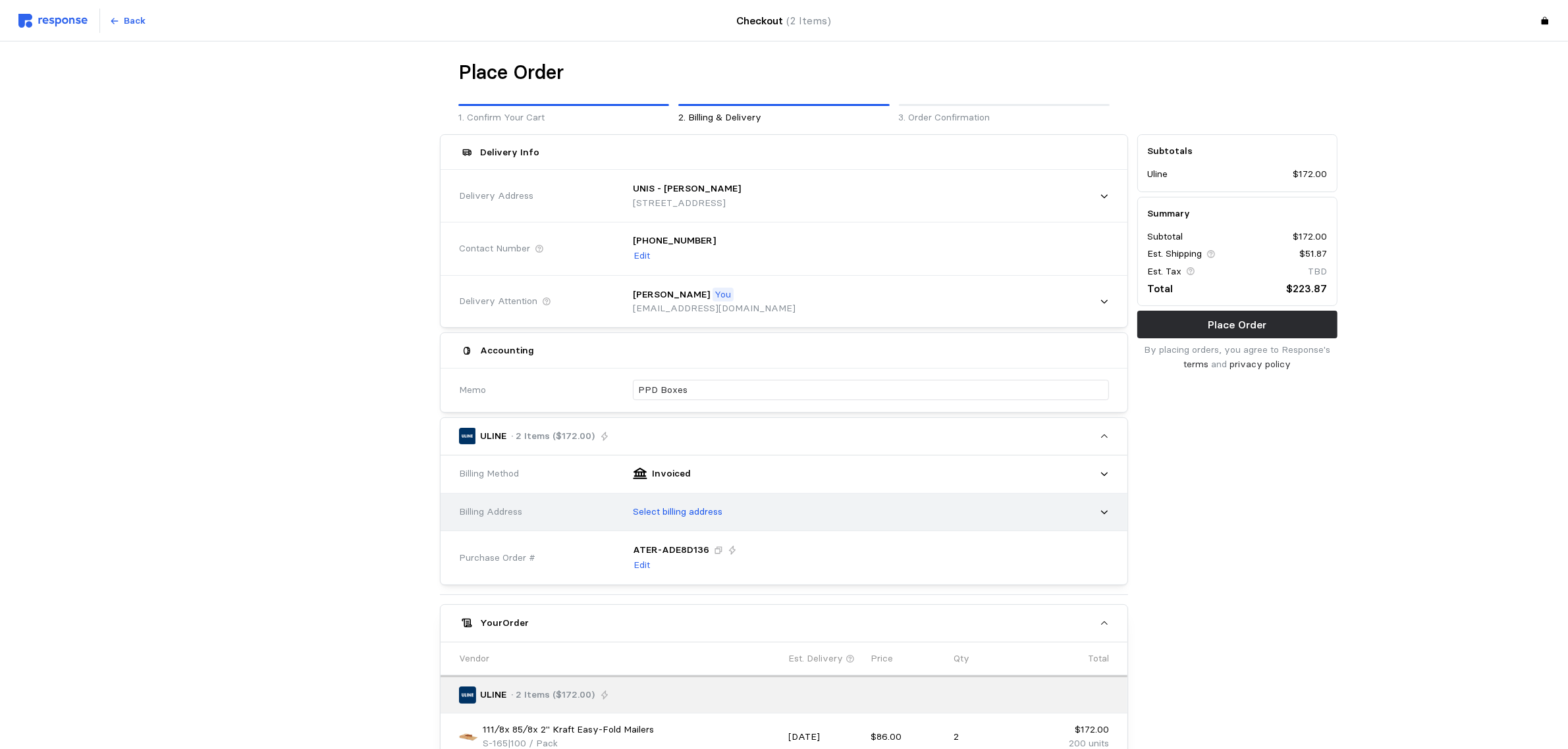
click at [718, 507] on p "Select billing address" at bounding box center [677, 512] width 89 height 14
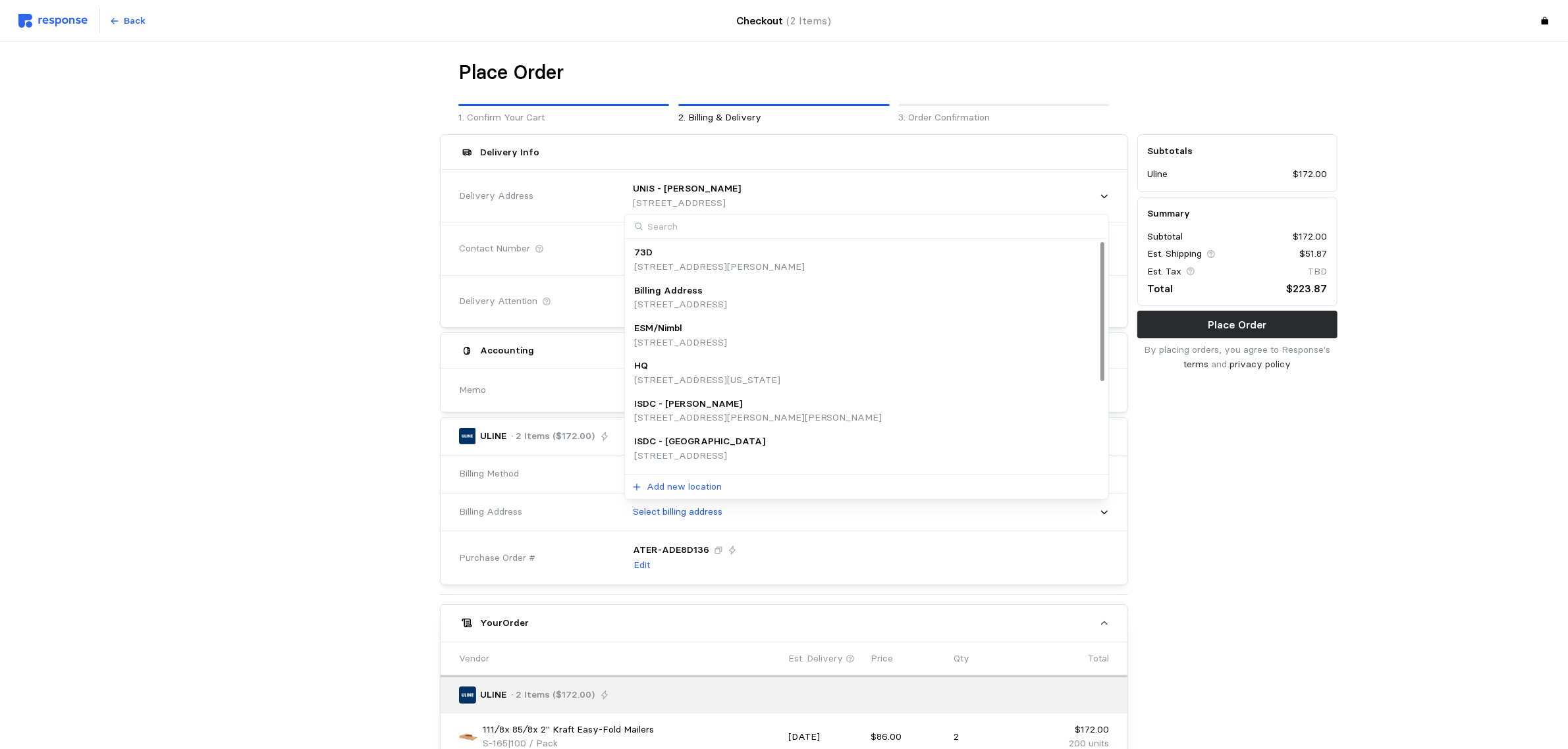
click at [727, 304] on p "[STREET_ADDRESS]" at bounding box center [681, 305] width 93 height 14
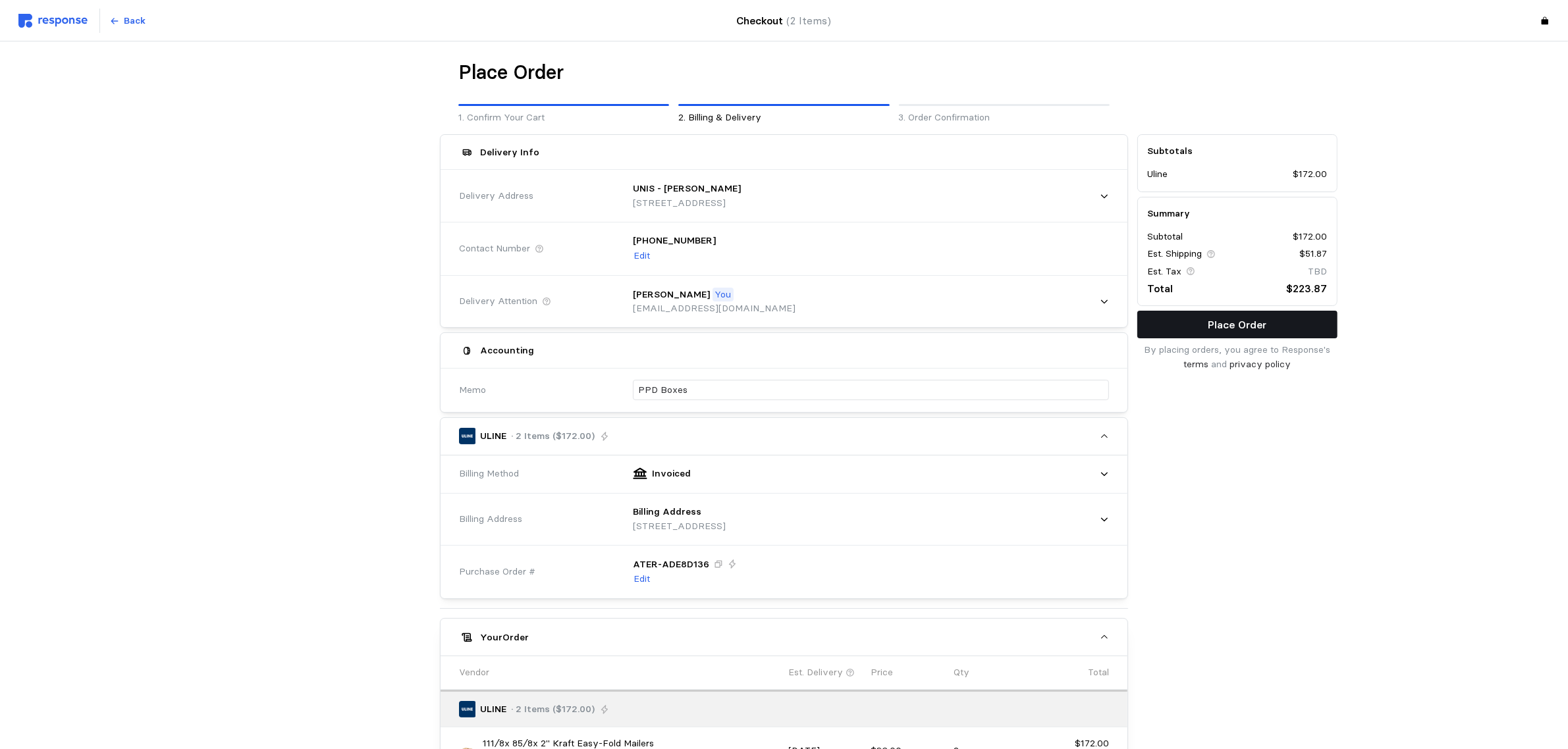
click at [1269, 328] on button "Place Order" at bounding box center [1238, 324] width 201 height 28
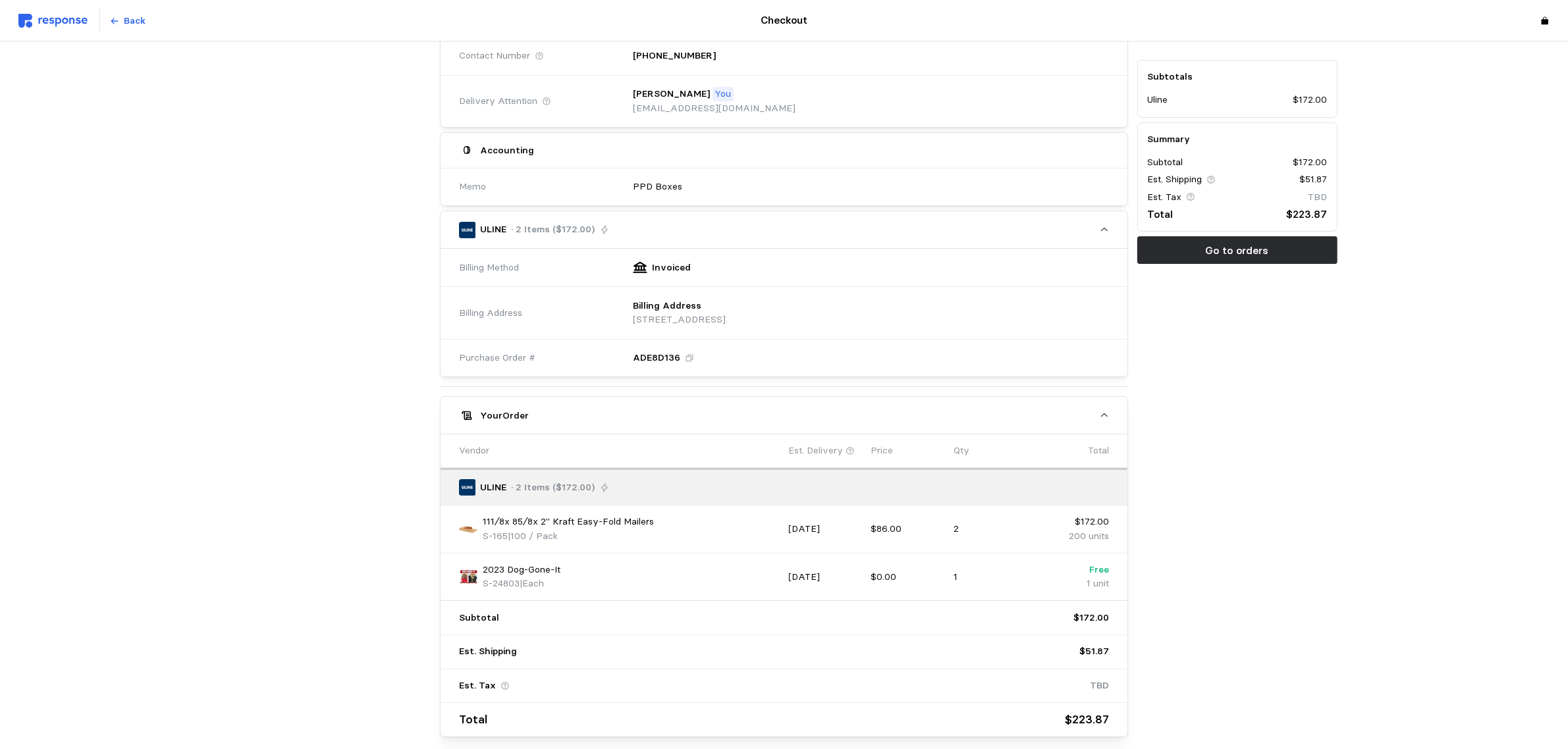
scroll to position [7, 0]
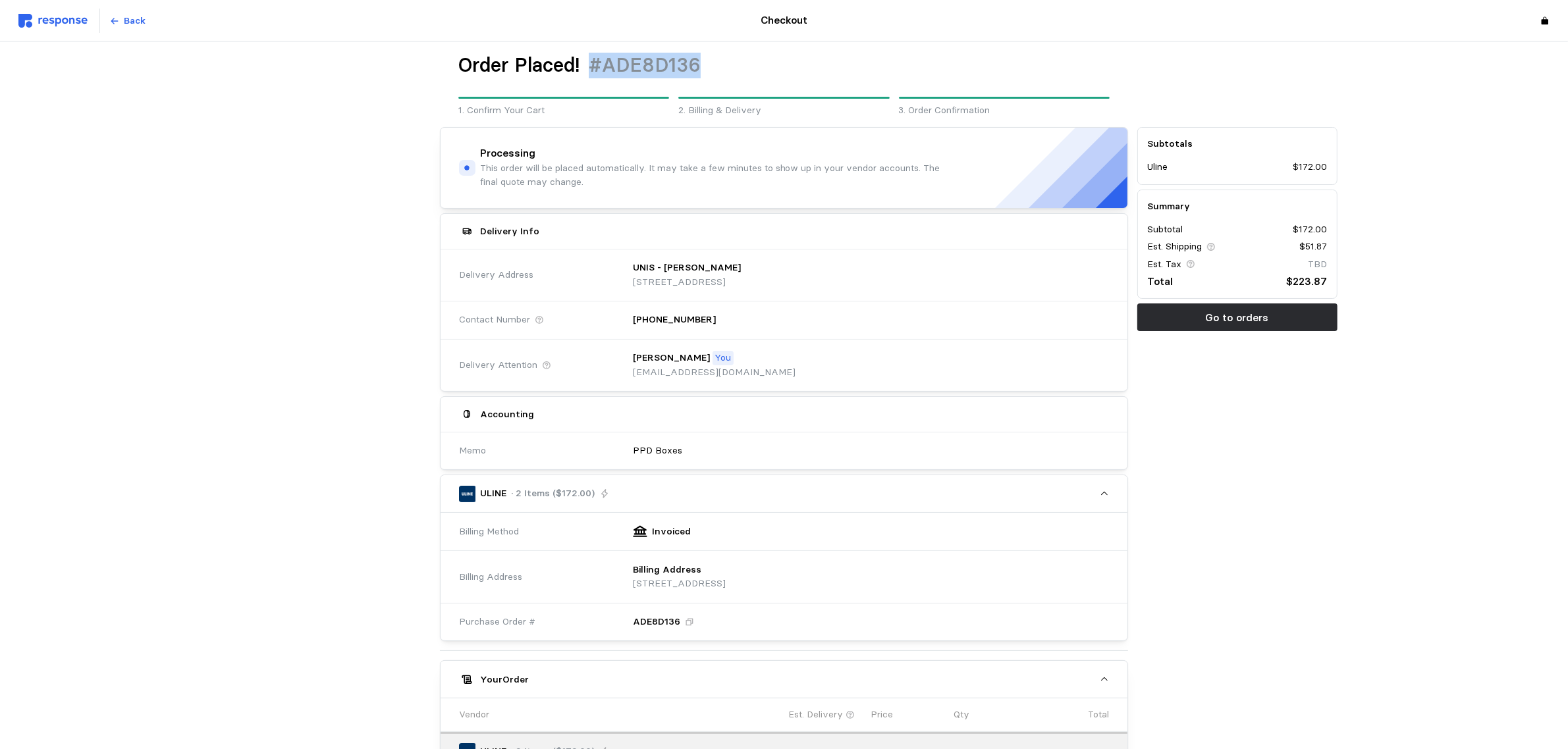
drag, startPoint x: 706, startPoint y: 64, endPoint x: 591, endPoint y: 71, distance: 115.2
click at [591, 71] on div "Order Placed! #ADE8D136" at bounding box center [784, 66] width 651 height 26
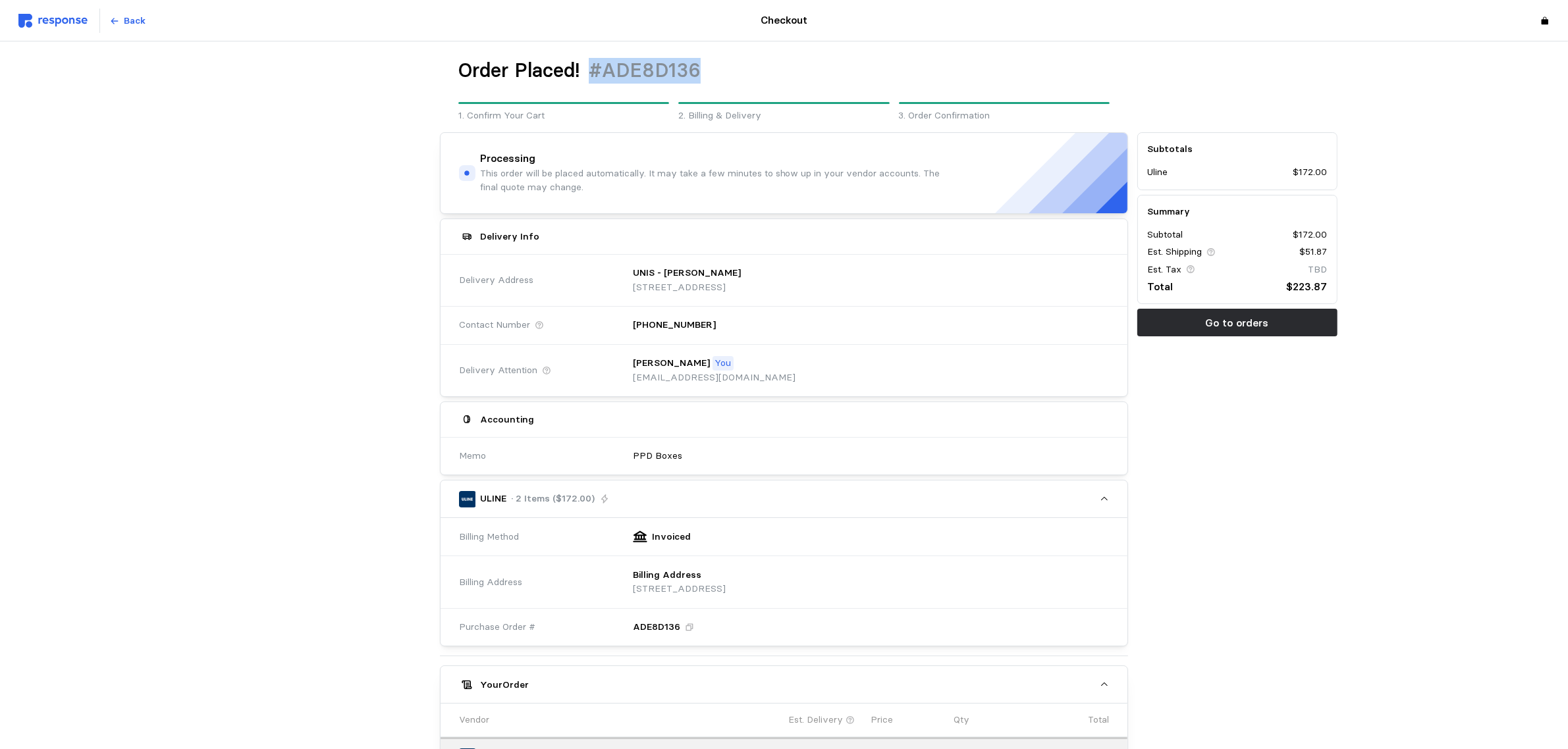
scroll to position [0, 0]
click at [717, 69] on div "Order Placed! #ADE8D136" at bounding box center [784, 73] width 651 height 26
